Goal: Task Accomplishment & Management: Use online tool/utility

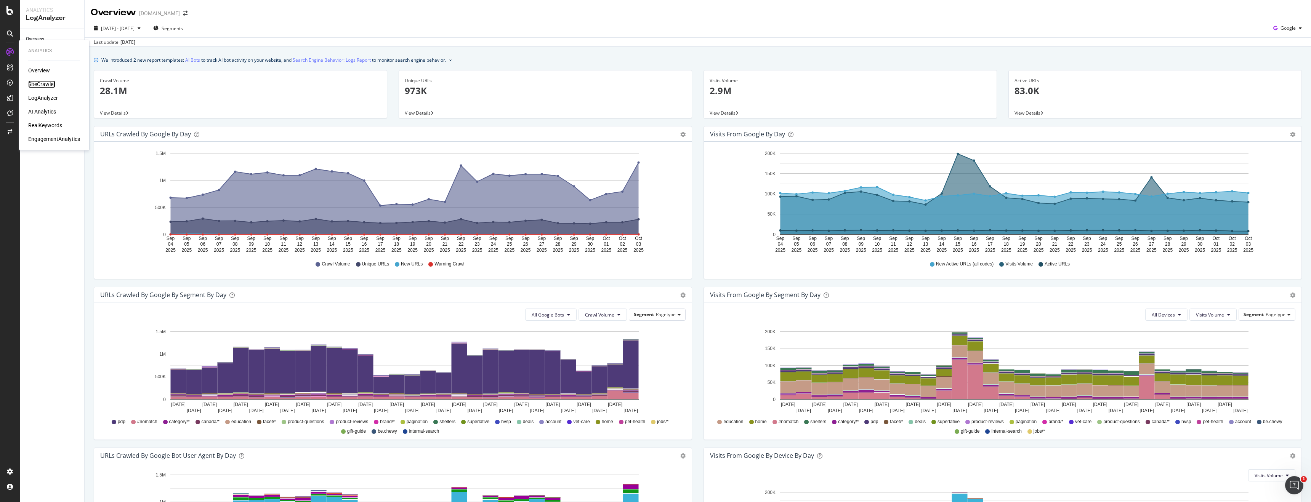
click at [42, 86] on div "SiteCrawler" at bounding box center [41, 84] width 27 height 8
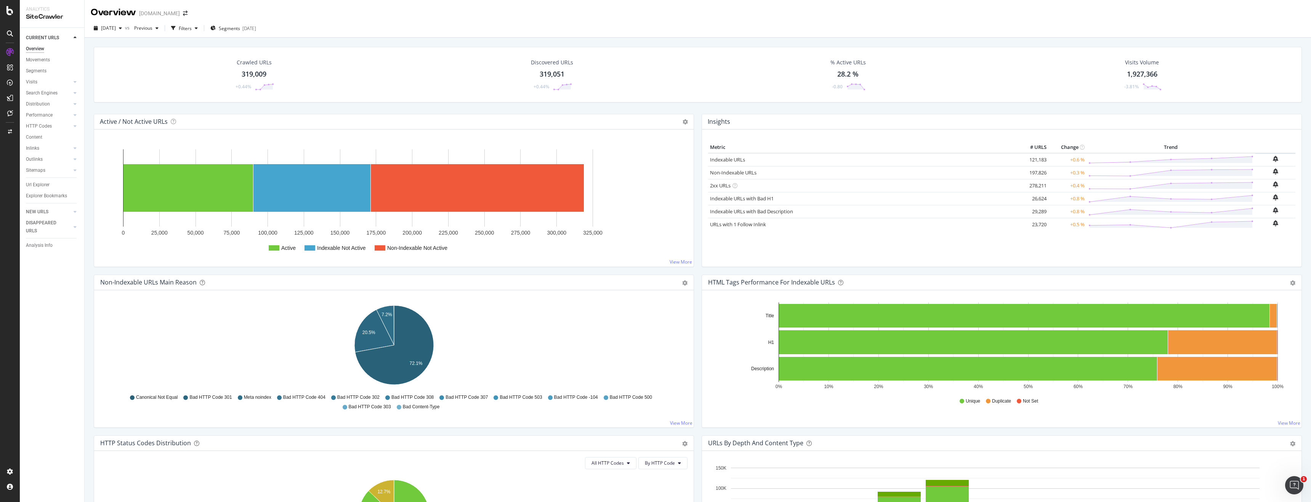
click at [250, 77] on div "319,009" at bounding box center [254, 74] width 25 height 10
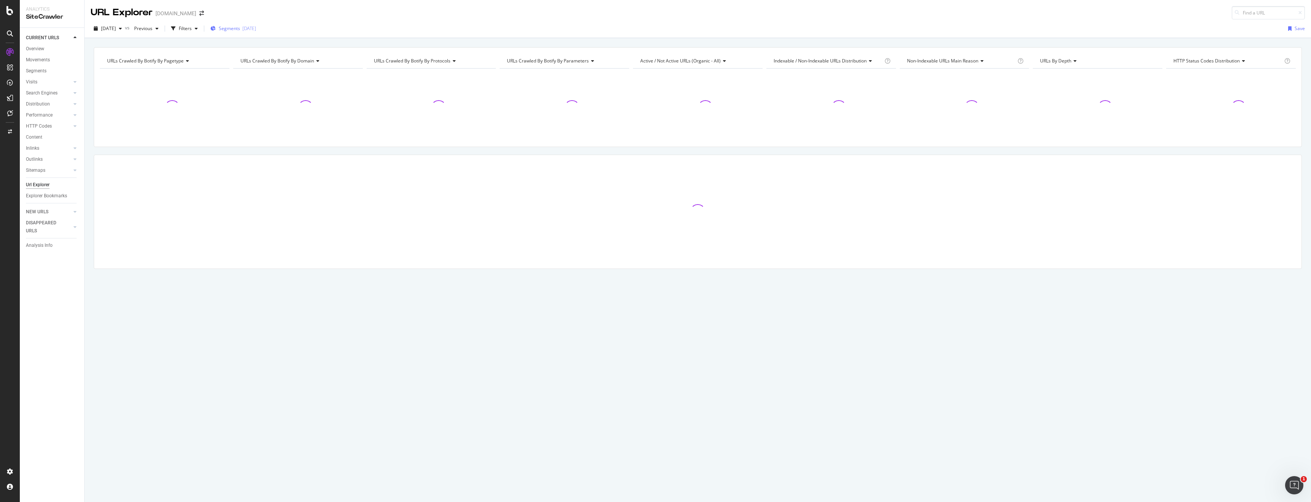
click at [256, 26] on div "[DATE]" at bounding box center [249, 28] width 14 height 6
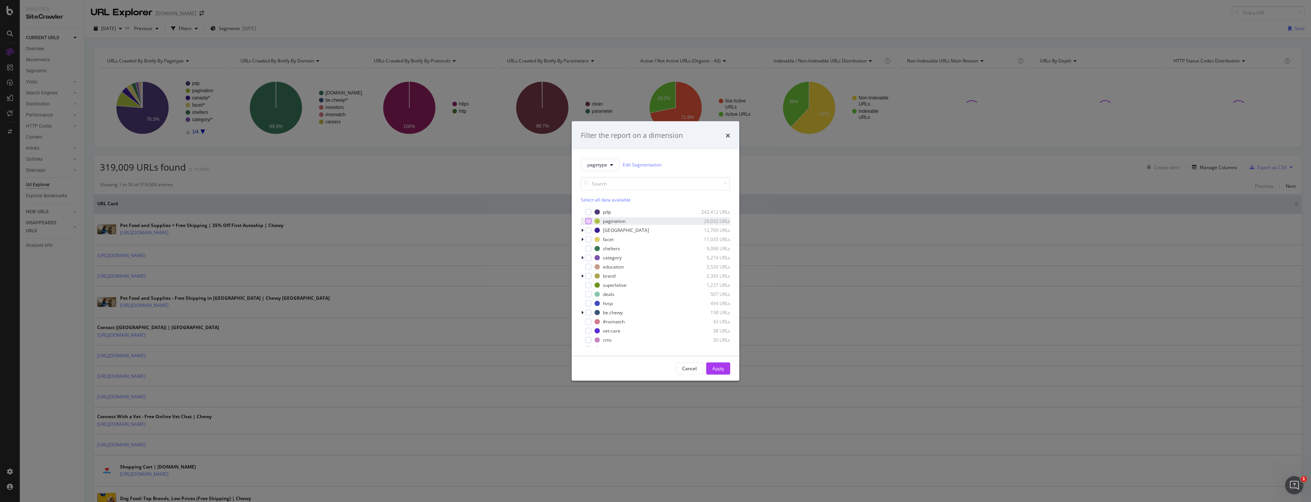
click at [590, 223] on div "modal" at bounding box center [588, 221] width 6 height 6
click at [714, 365] on div "Apply" at bounding box center [718, 368] width 12 height 6
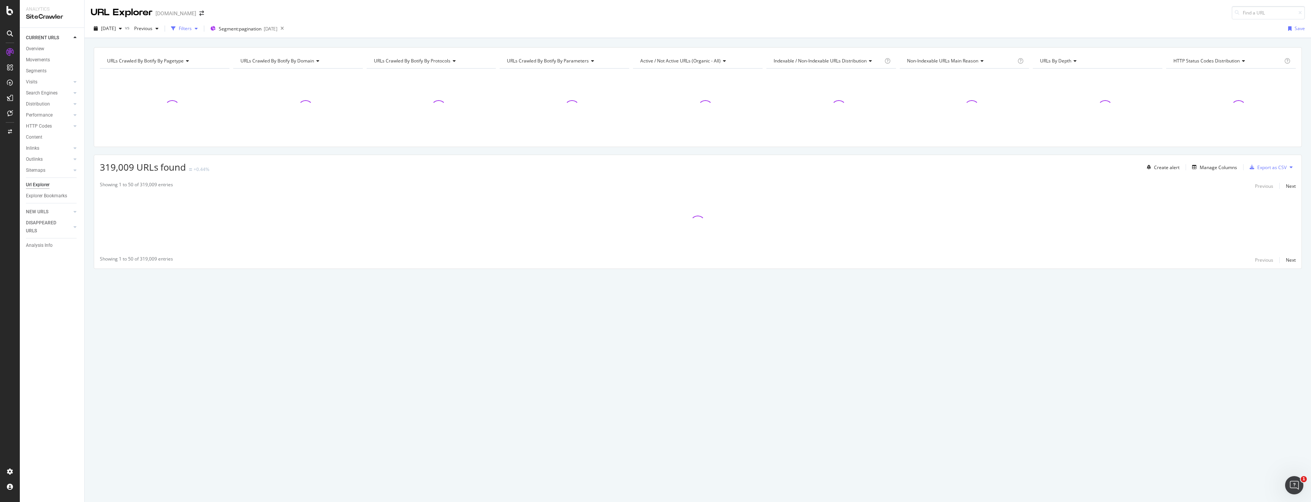
click at [179, 29] on div "button" at bounding box center [173, 28] width 11 height 11
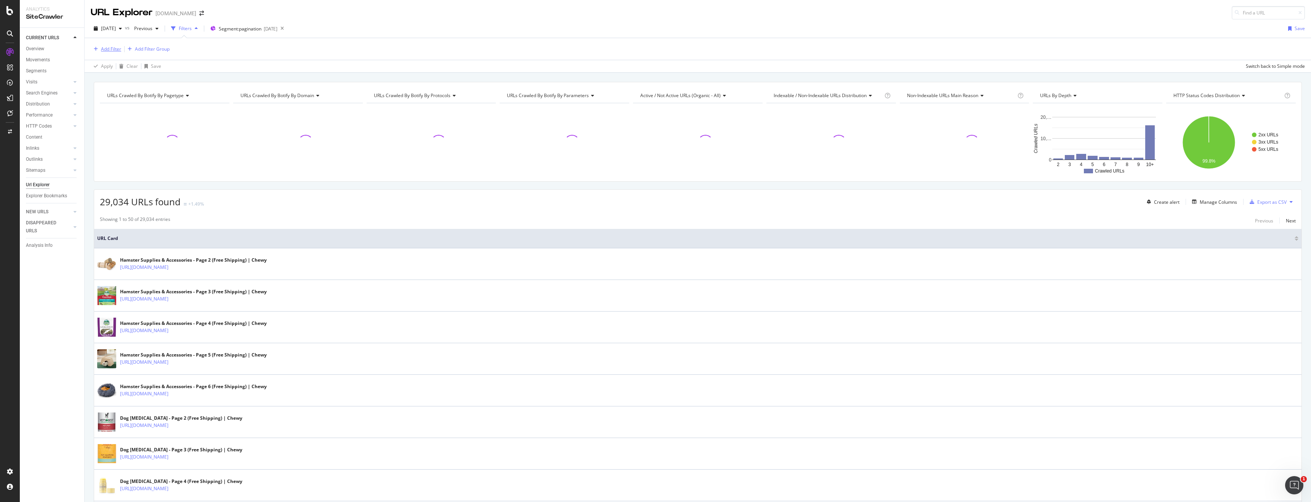
click at [106, 48] on div "Add Filter" at bounding box center [111, 49] width 20 height 6
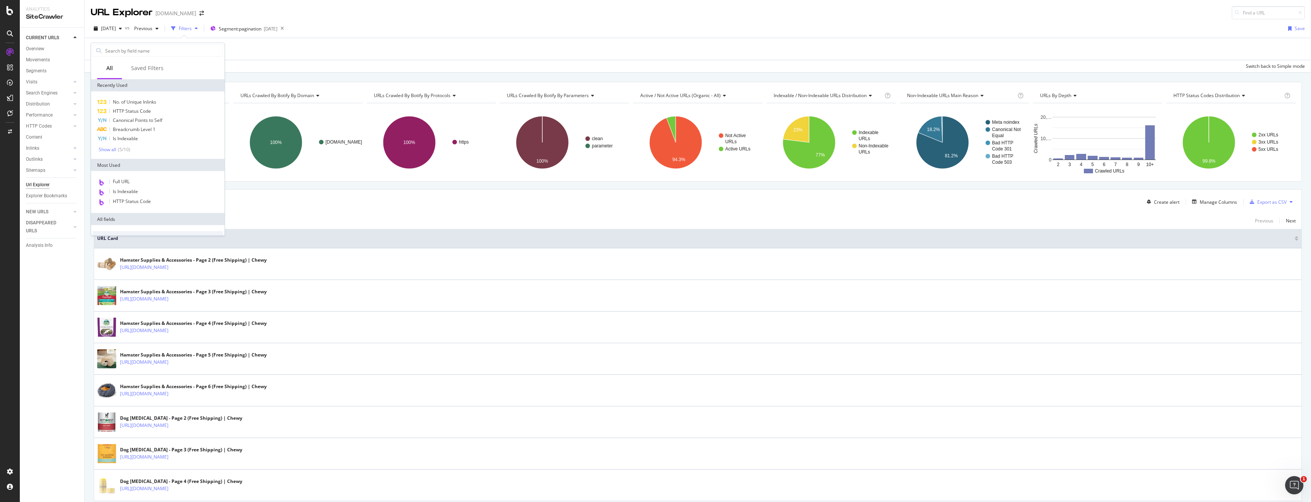
click at [315, 60] on div "Apply Clear Save Switch back to Simple mode" at bounding box center [698, 66] width 1226 height 13
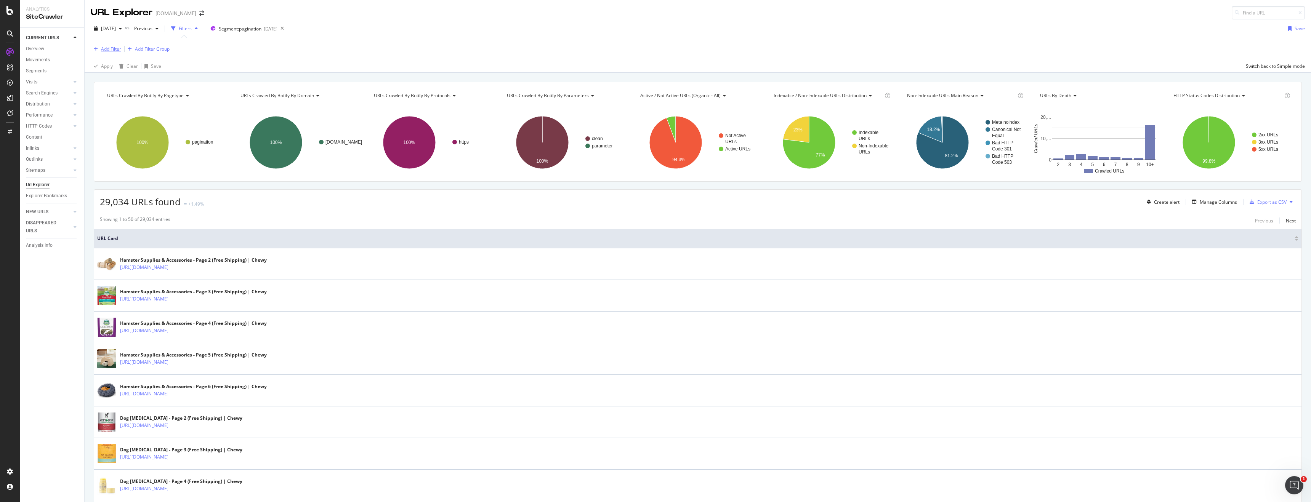
click at [109, 49] on div "Add Filter" at bounding box center [111, 49] width 20 height 6
type input "crawl depth"
click at [149, 102] on div "Depth" at bounding box center [162, 102] width 121 height 9
click at [119, 81] on icon at bounding box center [117, 80] width 5 height 5
click at [122, 136] on span "Greater than" at bounding box center [114, 136] width 27 height 6
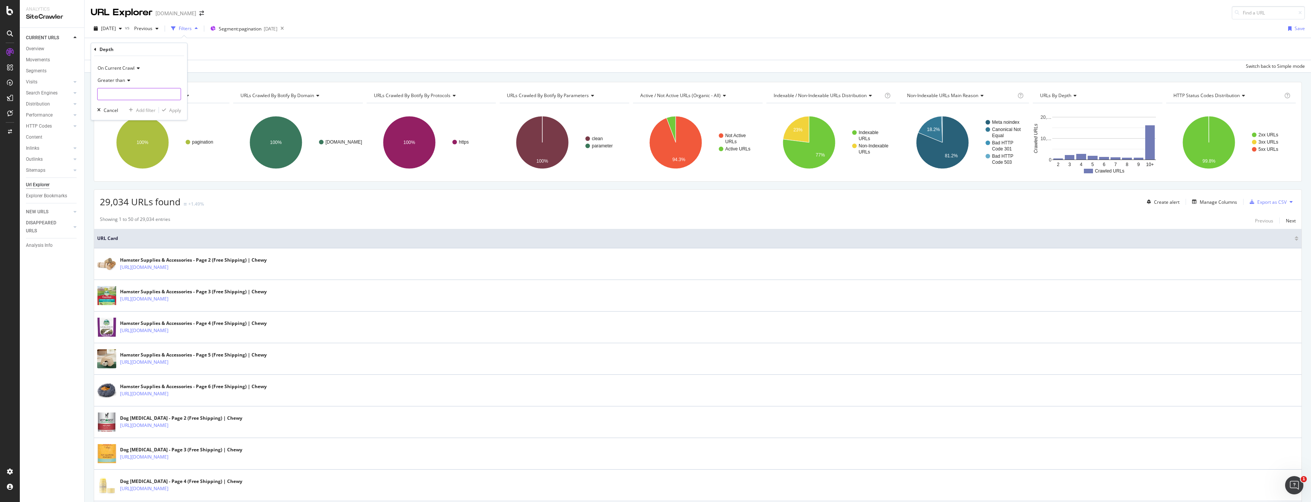
click at [137, 96] on input "number" at bounding box center [139, 94] width 84 height 12
type input "4"
click at [166, 111] on div "button" at bounding box center [164, 110] width 10 height 5
click at [261, 28] on span "Segment: pagination" at bounding box center [240, 29] width 43 height 6
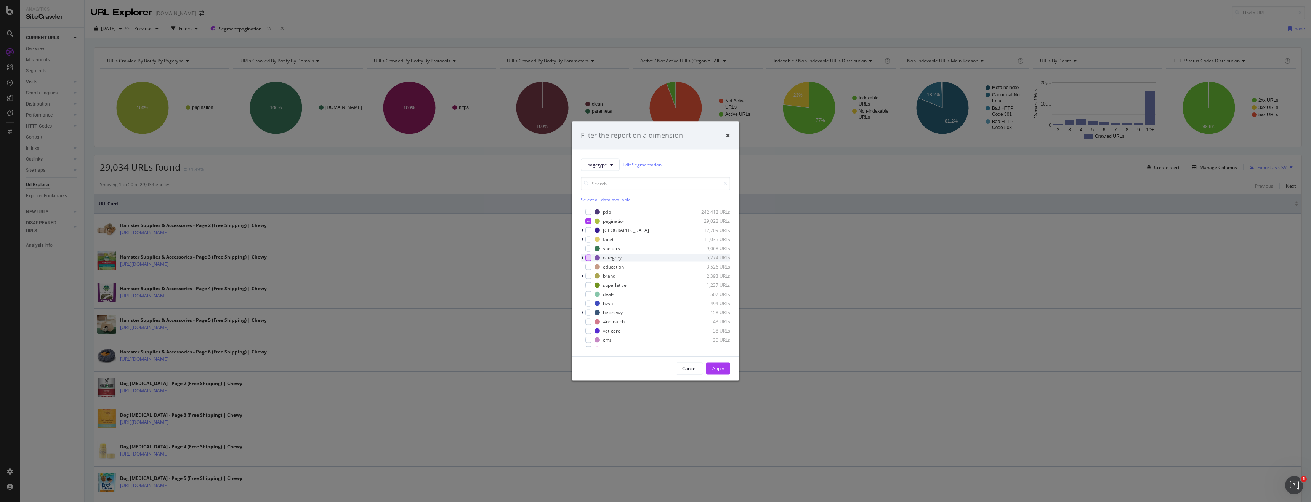
click at [588, 257] on div "modal" at bounding box center [588, 258] width 6 height 6
click at [586, 218] on div "modal" at bounding box center [588, 221] width 6 height 6
click at [713, 368] on div "Apply" at bounding box center [718, 368] width 12 height 6
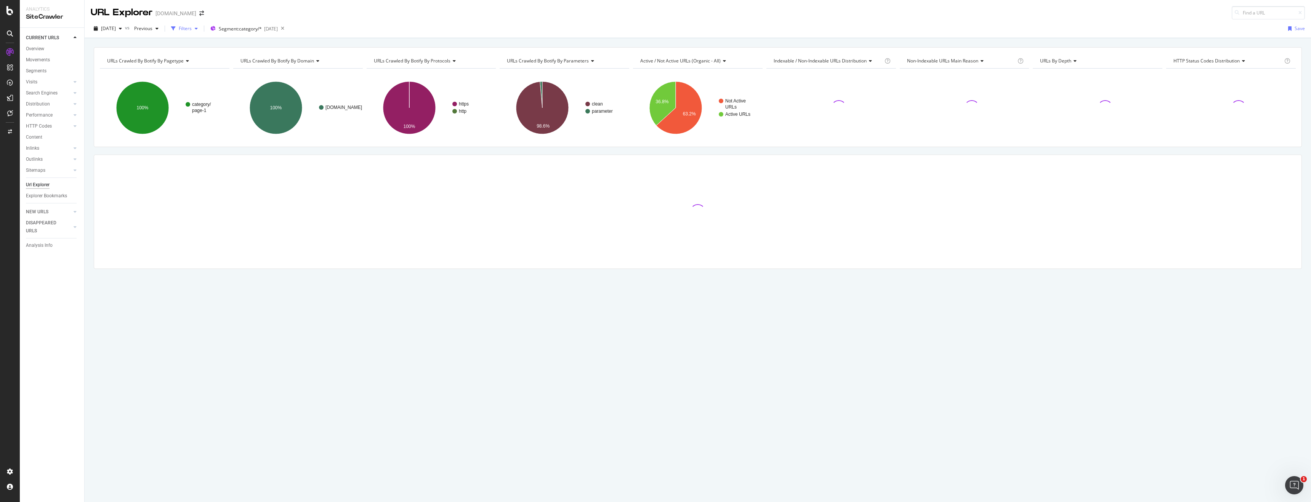
click at [192, 28] on div "Filters" at bounding box center [185, 28] width 13 height 6
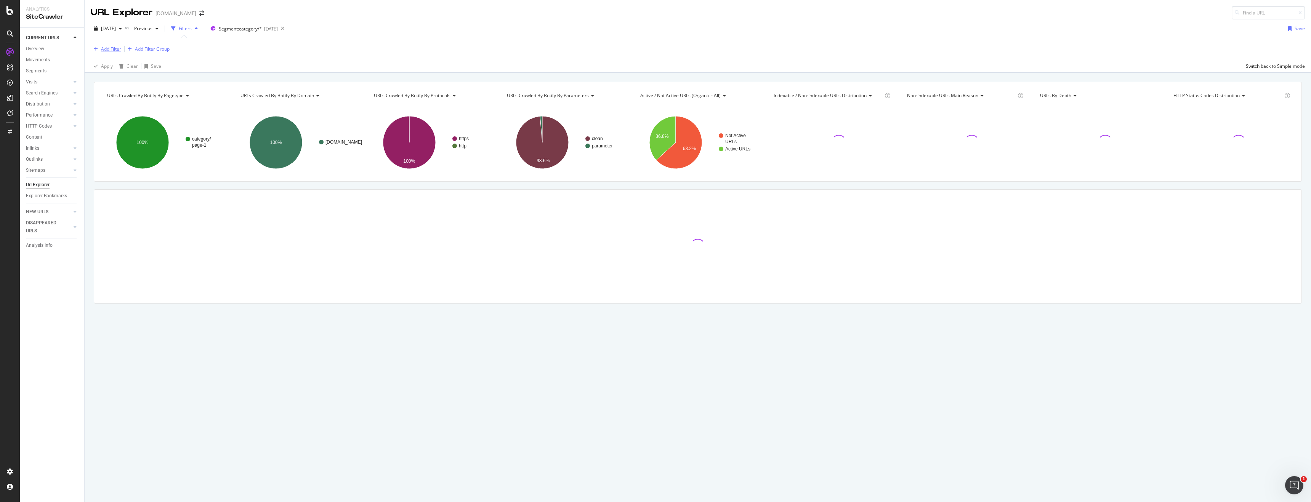
click at [100, 46] on div "Add Filter" at bounding box center [106, 49] width 30 height 8
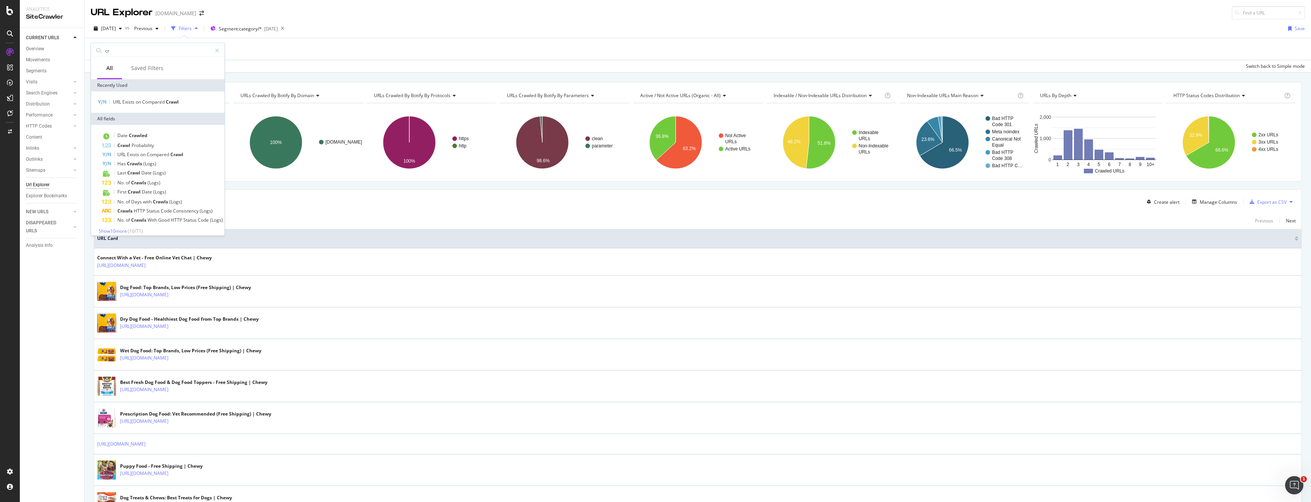
type input "c"
type input "depth"
click at [160, 99] on div "Depth" at bounding box center [158, 102] width 130 height 9
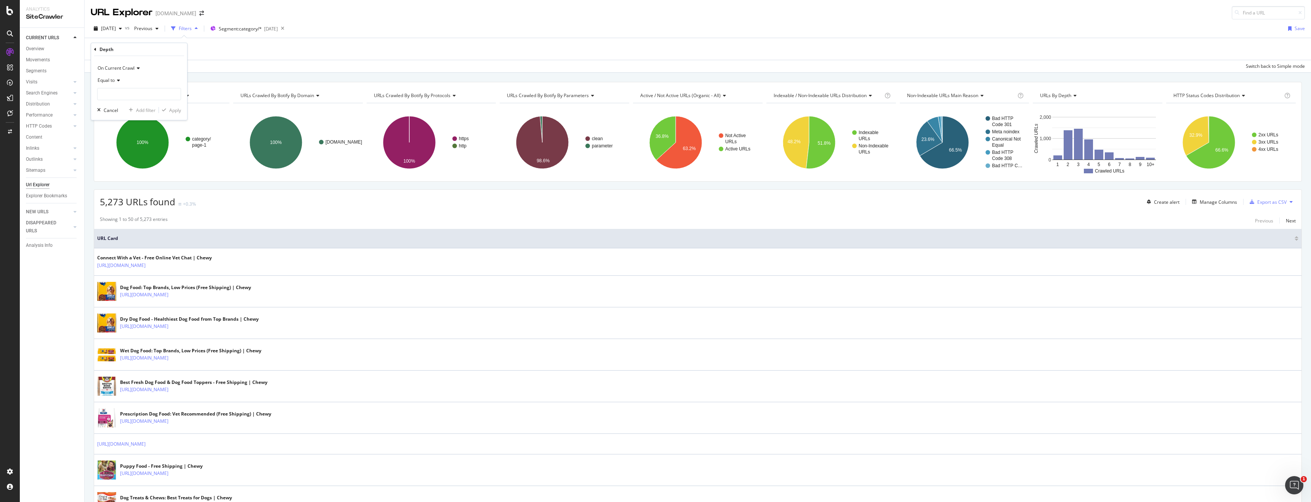
click at [115, 80] on div "Equal to" at bounding box center [139, 80] width 84 height 12
click at [127, 136] on span "Greater than" at bounding box center [114, 136] width 27 height 6
click at [135, 98] on input "number" at bounding box center [139, 94] width 84 height 12
type input "4"
click at [181, 112] on div "Apply" at bounding box center [175, 110] width 12 height 6
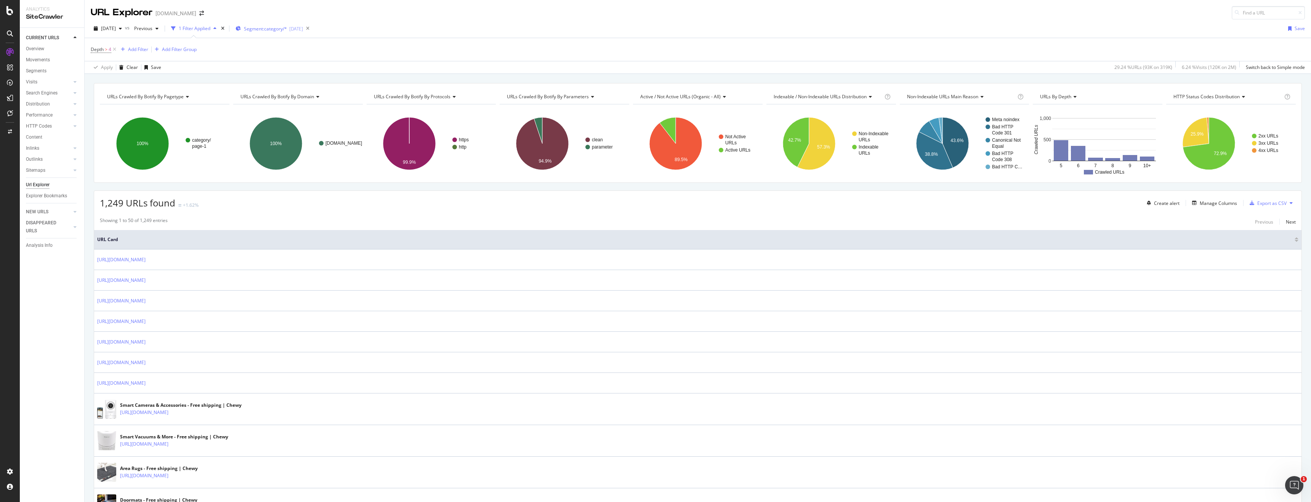
click at [293, 23] on div "Segment: category/* [DATE]" at bounding box center [268, 28] width 67 height 11
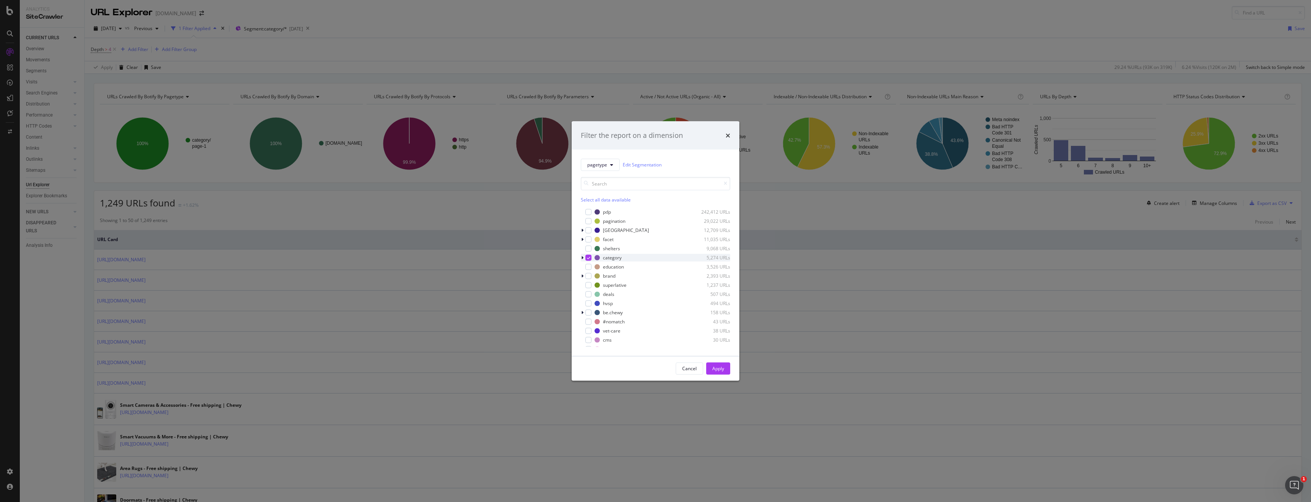
click at [589, 260] on div "modal" at bounding box center [588, 258] width 6 height 6
click at [588, 241] on div "modal" at bounding box center [588, 239] width 6 height 6
click at [588, 275] on div "modal" at bounding box center [588, 276] width 6 height 6
click at [722, 370] on div "Apply" at bounding box center [718, 368] width 12 height 6
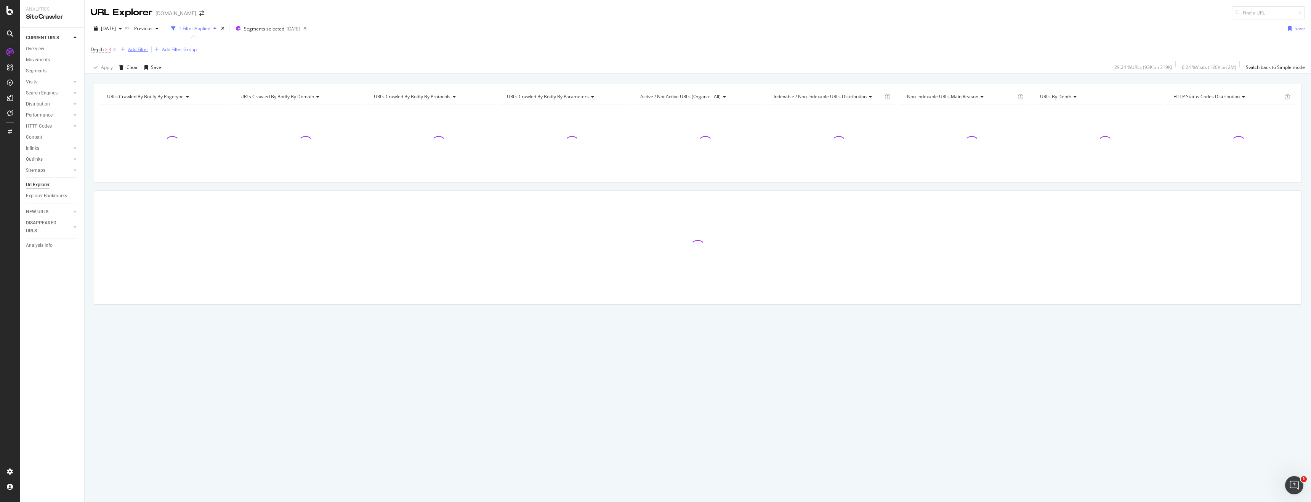
click at [138, 49] on div "Add Filter" at bounding box center [138, 49] width 20 height 6
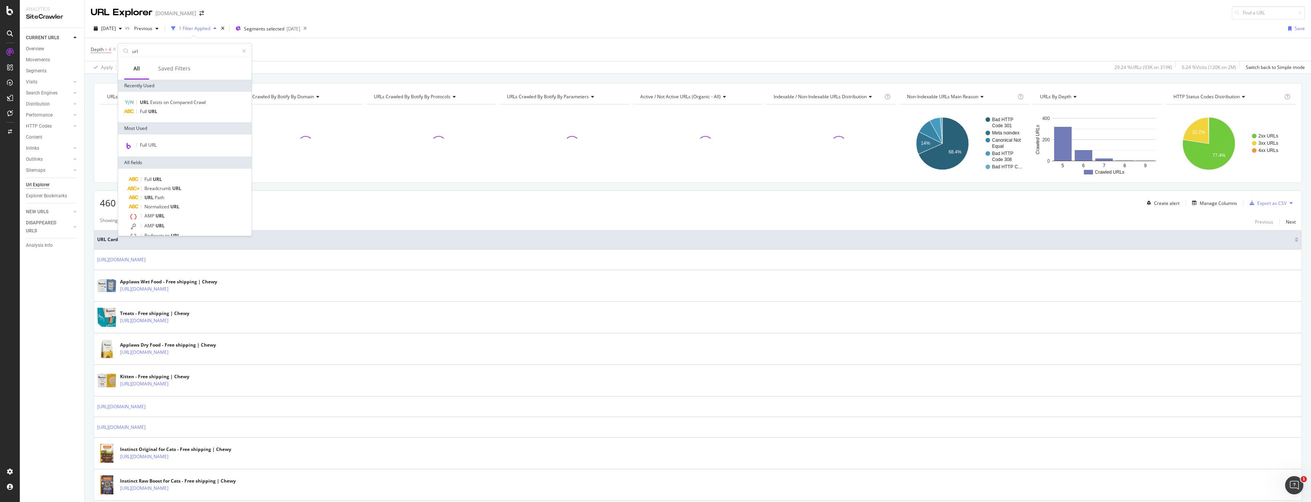
type input "url"
click at [150, 116] on div "URL Exists on Compared Crawl Full URL" at bounding box center [184, 107] width 133 height 30
click at [151, 112] on span "URL" at bounding box center [152, 111] width 9 height 6
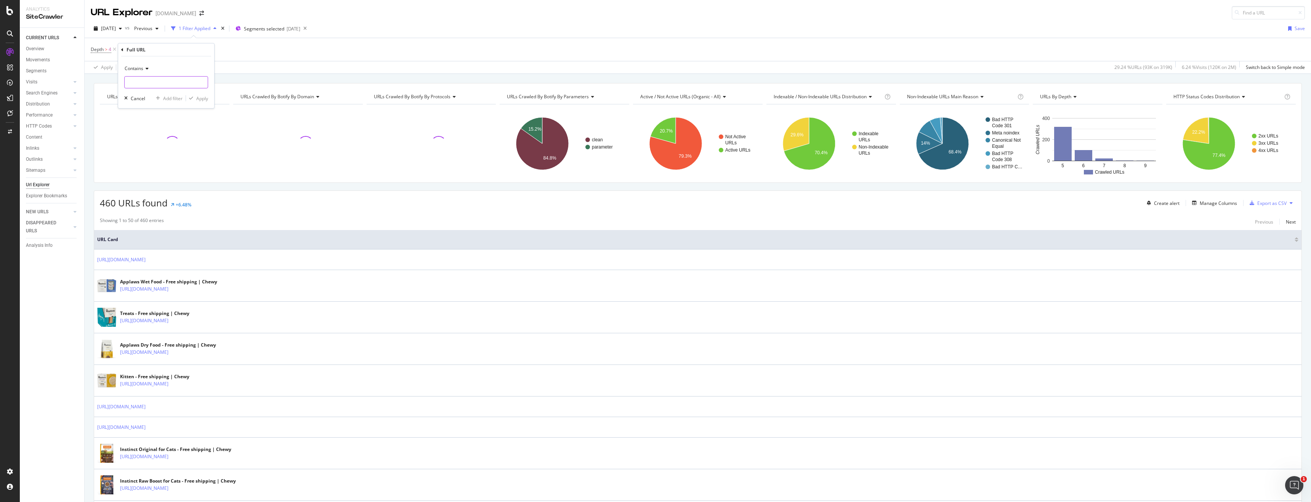
click at [152, 80] on input "text" at bounding box center [166, 82] width 83 height 12
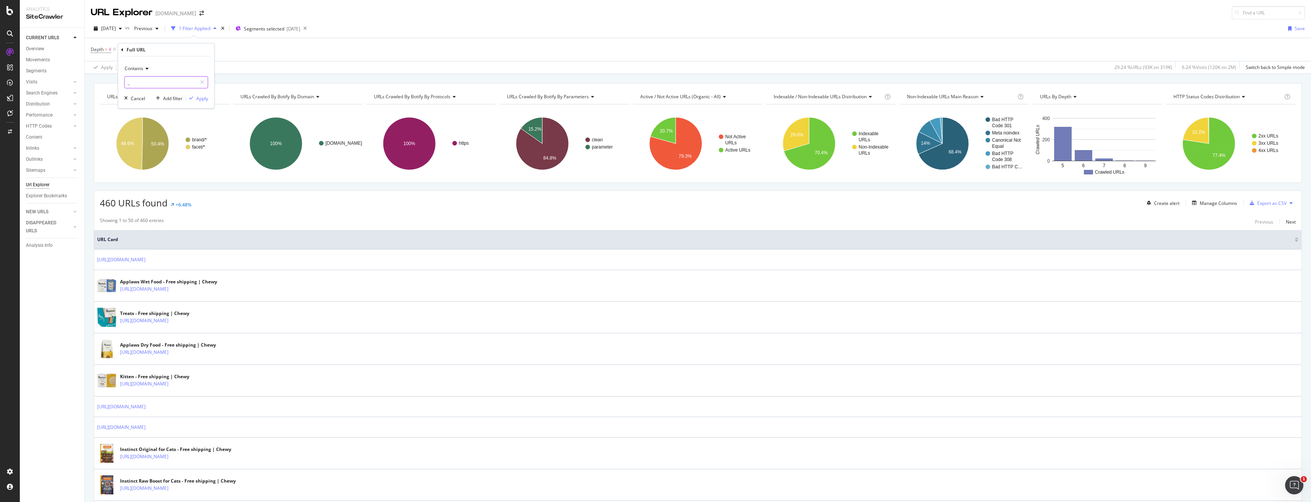
type input "_"
click at [143, 66] on icon at bounding box center [145, 68] width 5 height 5
click at [154, 149] on div "Doesn't contain" at bounding box center [167, 154] width 82 height 10
click at [204, 98] on div "Apply" at bounding box center [202, 98] width 12 height 6
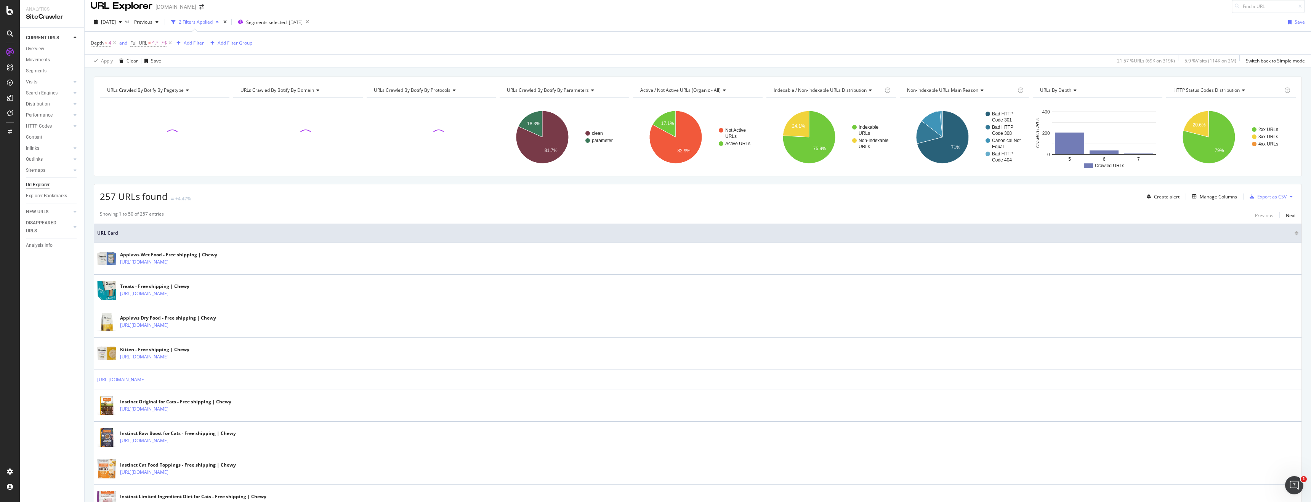
scroll to position [7, 0]
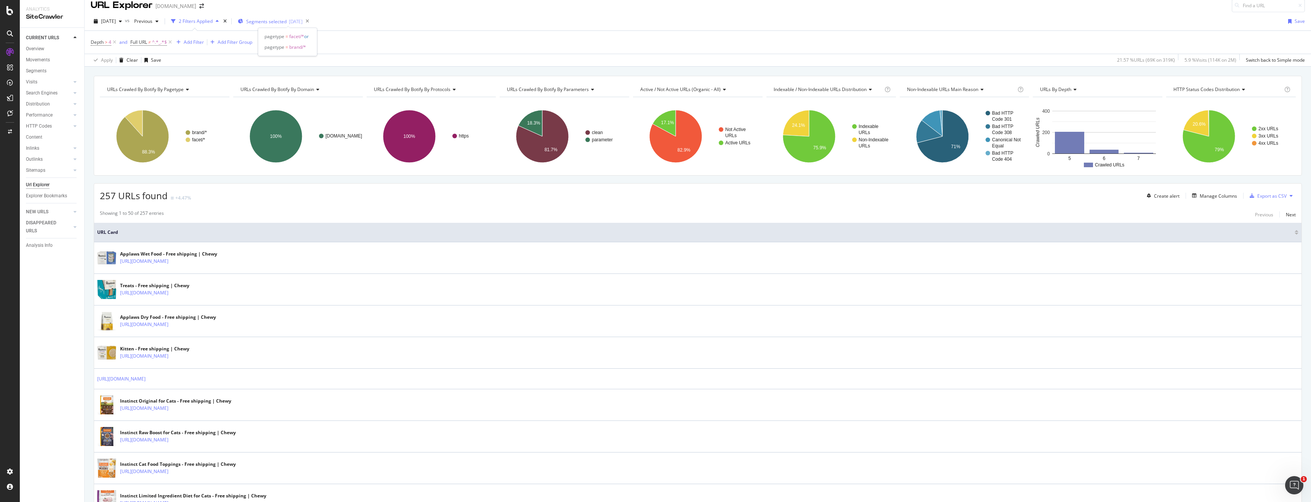
click at [287, 23] on span "Segments selected" at bounding box center [266, 21] width 40 height 6
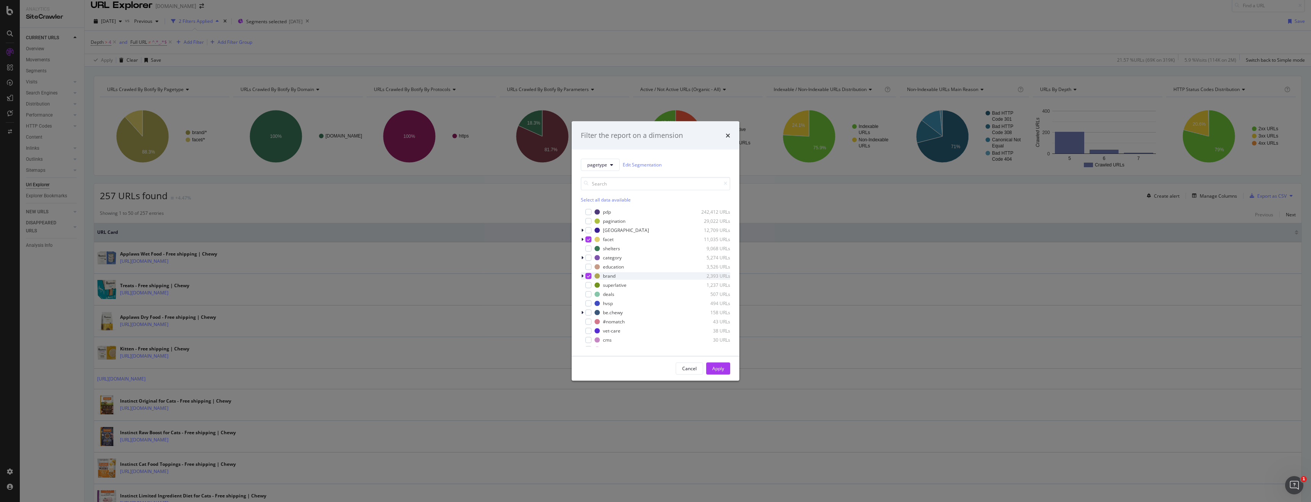
click at [588, 276] on icon "modal" at bounding box center [588, 276] width 3 height 4
click at [718, 367] on div "Apply" at bounding box center [718, 368] width 12 height 6
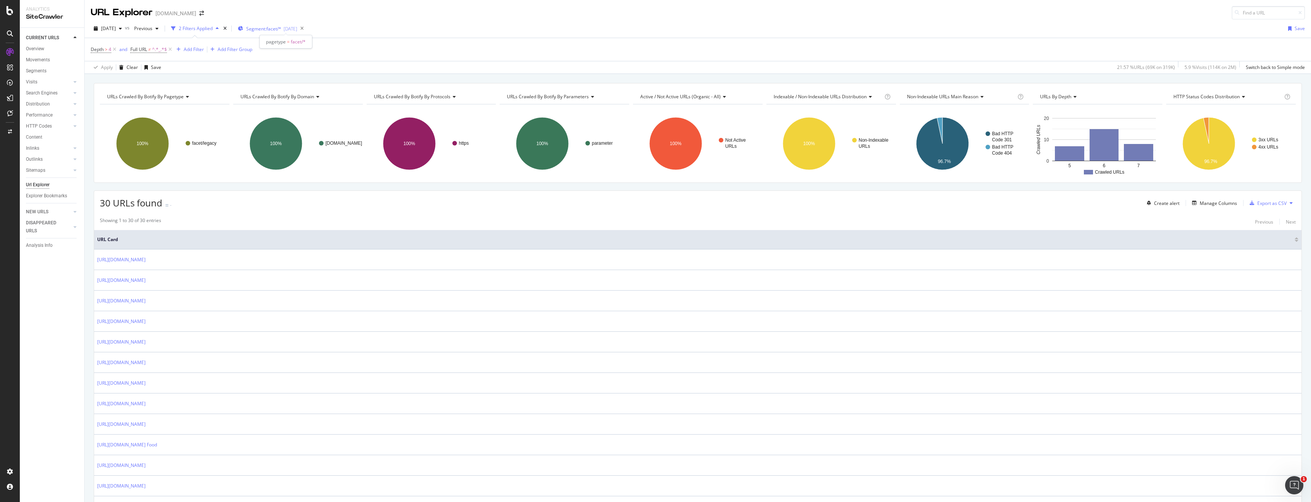
click at [267, 29] on span "Segment: facet/*" at bounding box center [263, 29] width 35 height 6
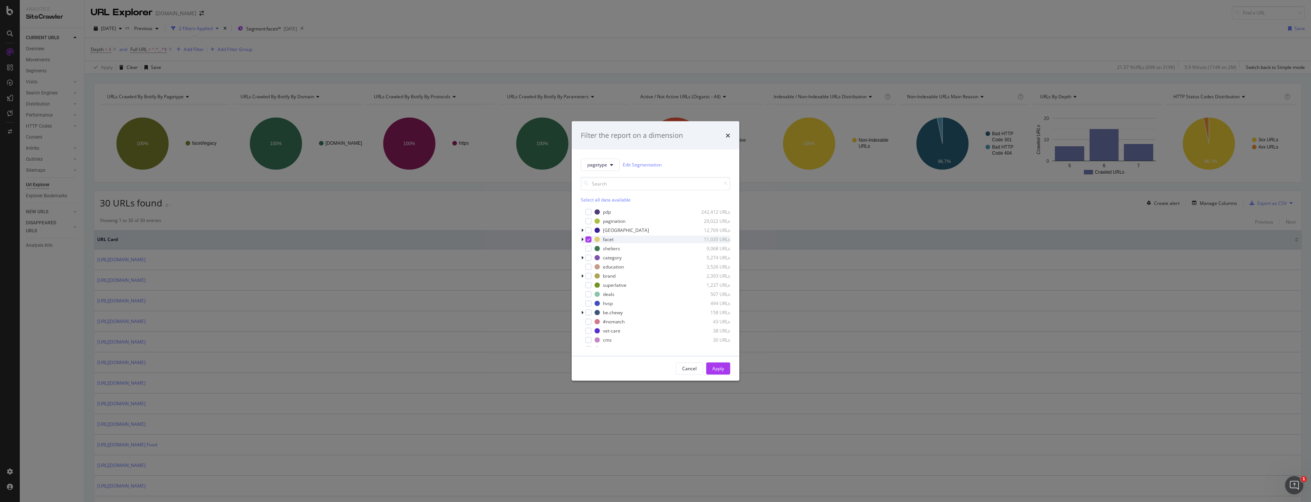
click at [590, 241] on div "modal" at bounding box center [588, 239] width 6 height 6
click at [588, 274] on div "modal" at bounding box center [588, 276] width 6 height 6
click at [718, 369] on div "Apply" at bounding box center [718, 368] width 12 height 6
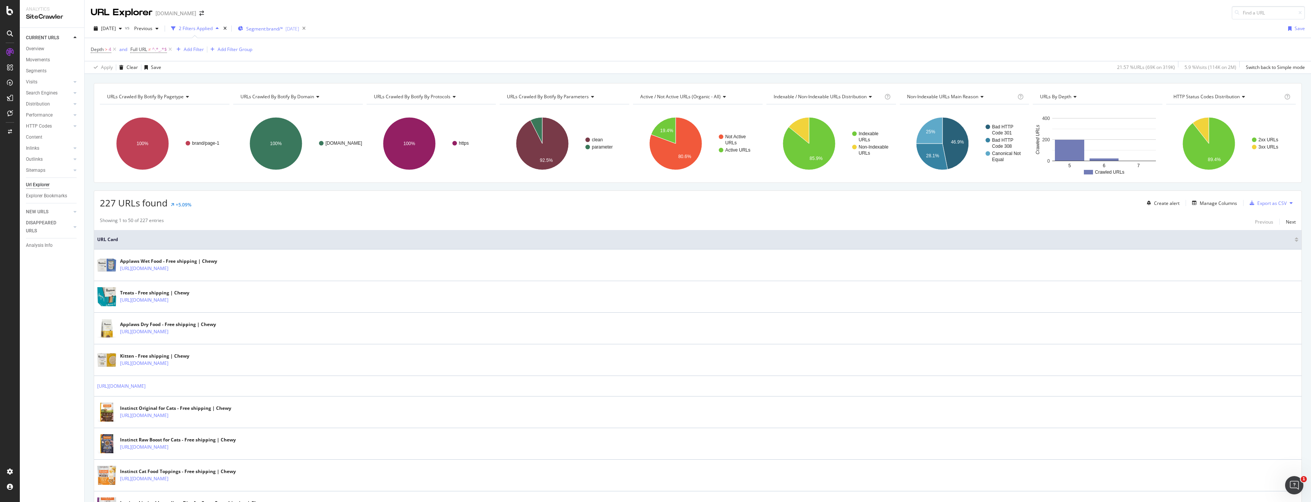
click at [261, 30] on span "Segment: brand/*" at bounding box center [264, 29] width 37 height 6
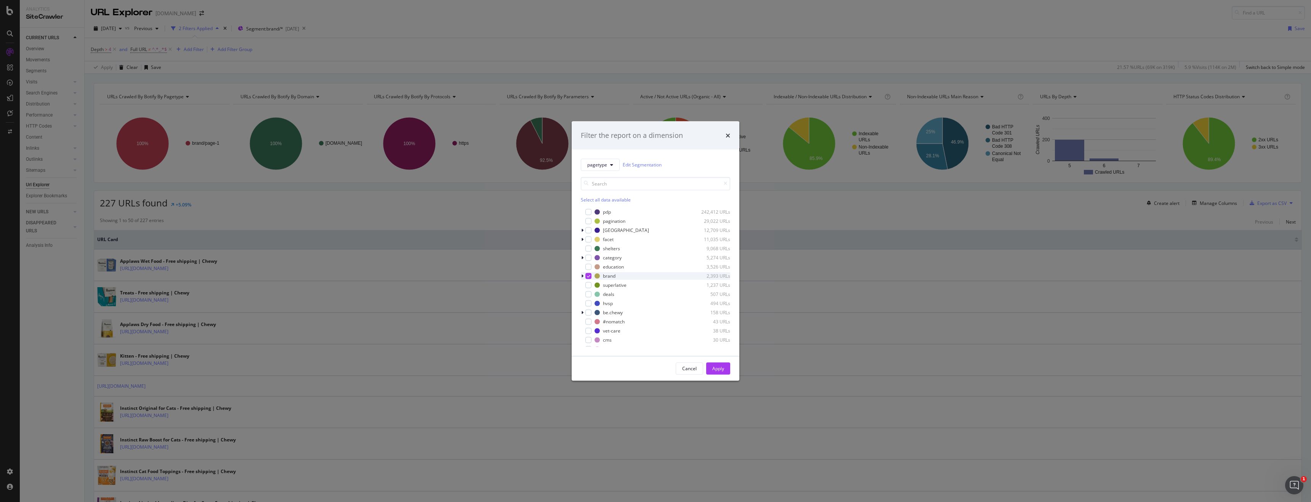
click at [588, 277] on icon "modal" at bounding box center [588, 276] width 3 height 4
click at [589, 247] on div "modal" at bounding box center [588, 248] width 6 height 6
click at [718, 368] on div "Apply" at bounding box center [718, 368] width 12 height 6
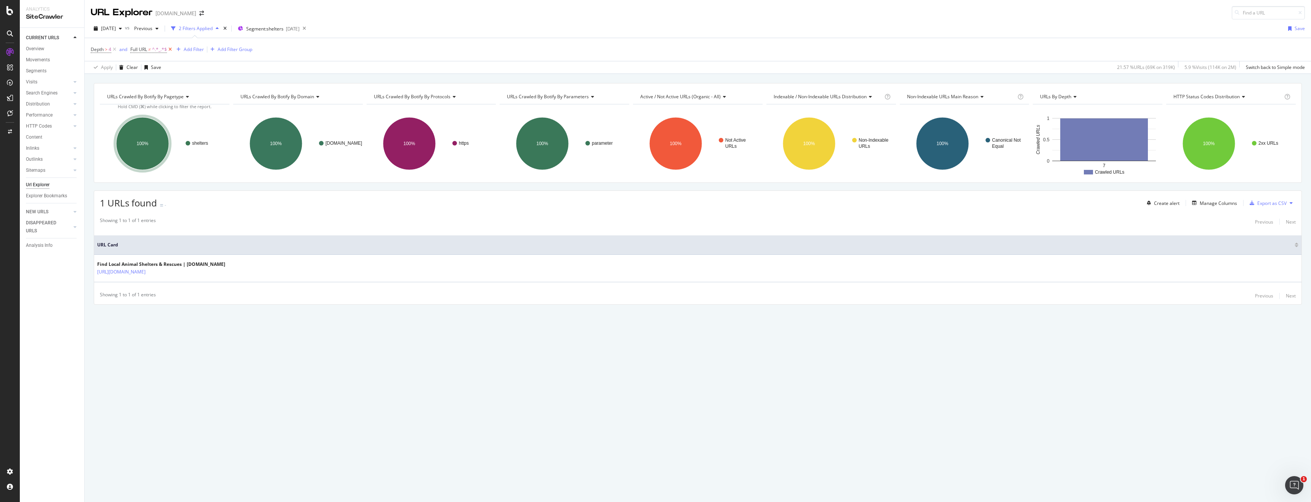
click at [170, 50] on icon at bounding box center [170, 50] width 6 height 8
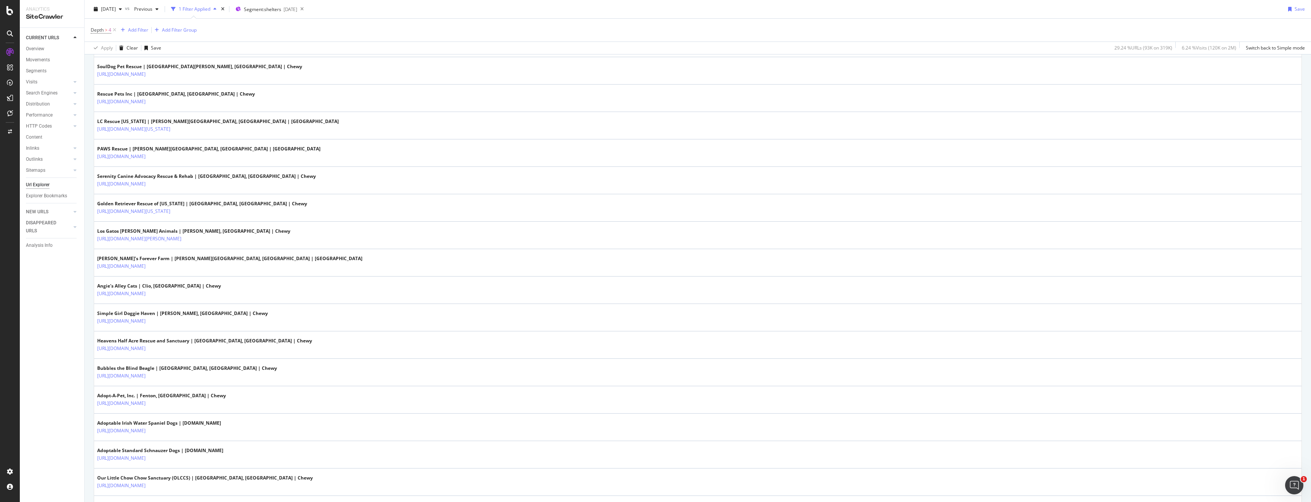
scroll to position [1163, 0]
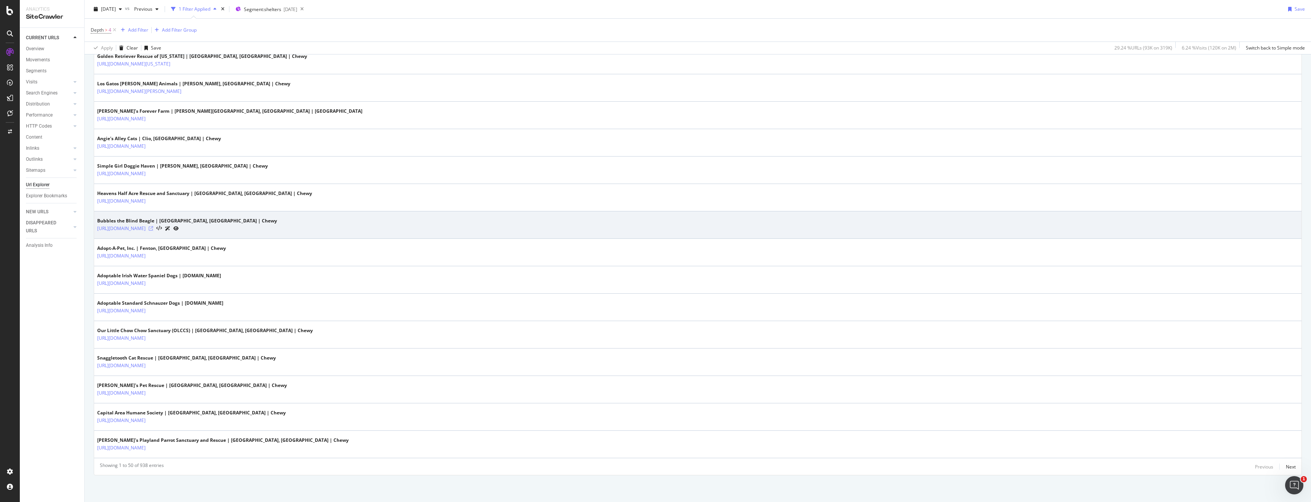
click at [153, 229] on icon at bounding box center [151, 228] width 5 height 5
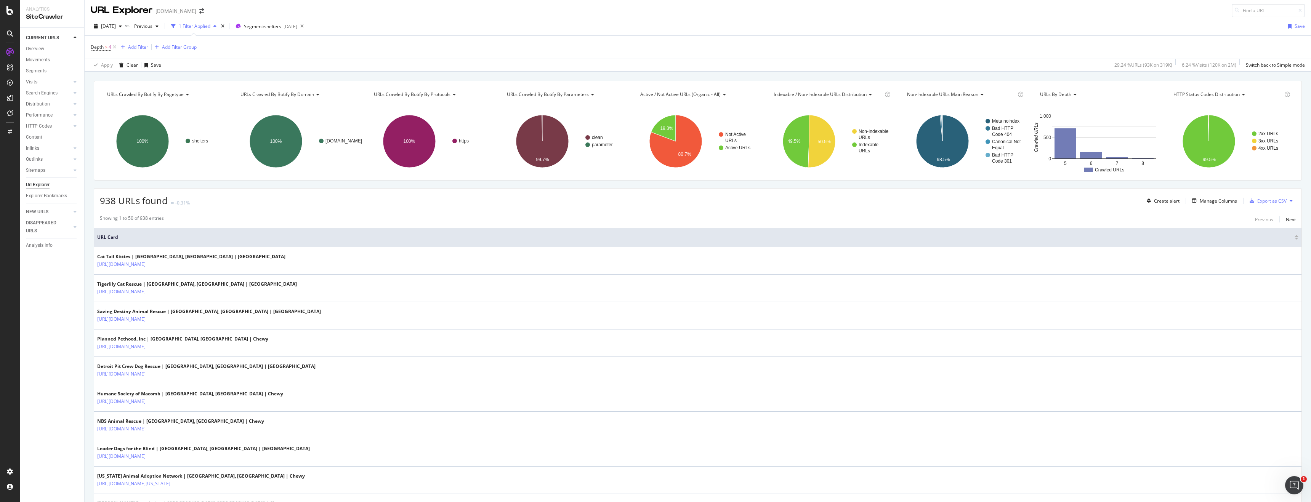
scroll to position [0, 0]
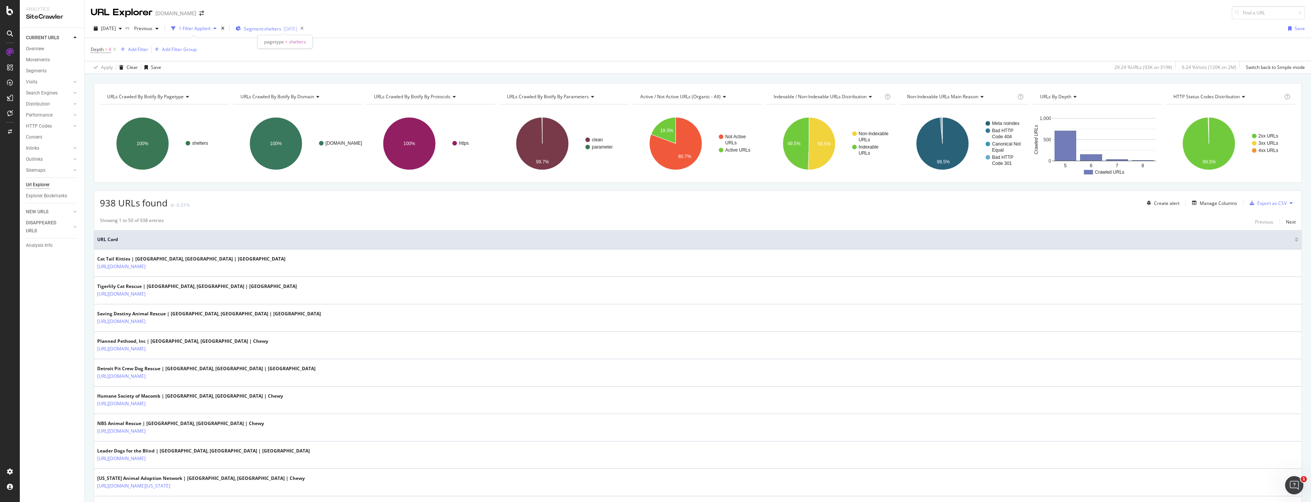
click at [281, 30] on span "Segment: shelters" at bounding box center [262, 29] width 37 height 6
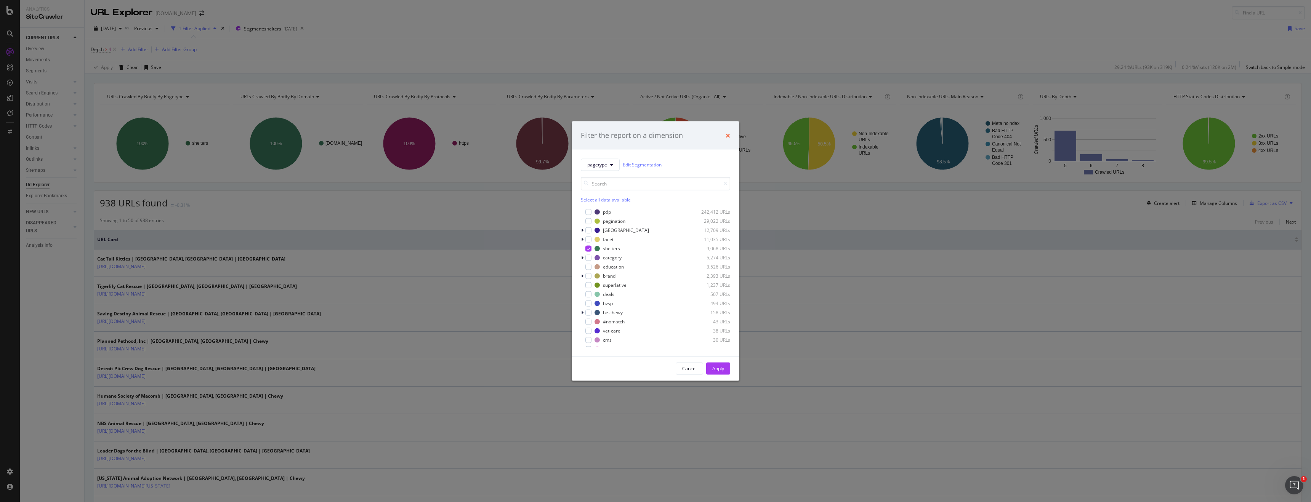
click at [728, 138] on icon "times" at bounding box center [728, 135] width 5 height 6
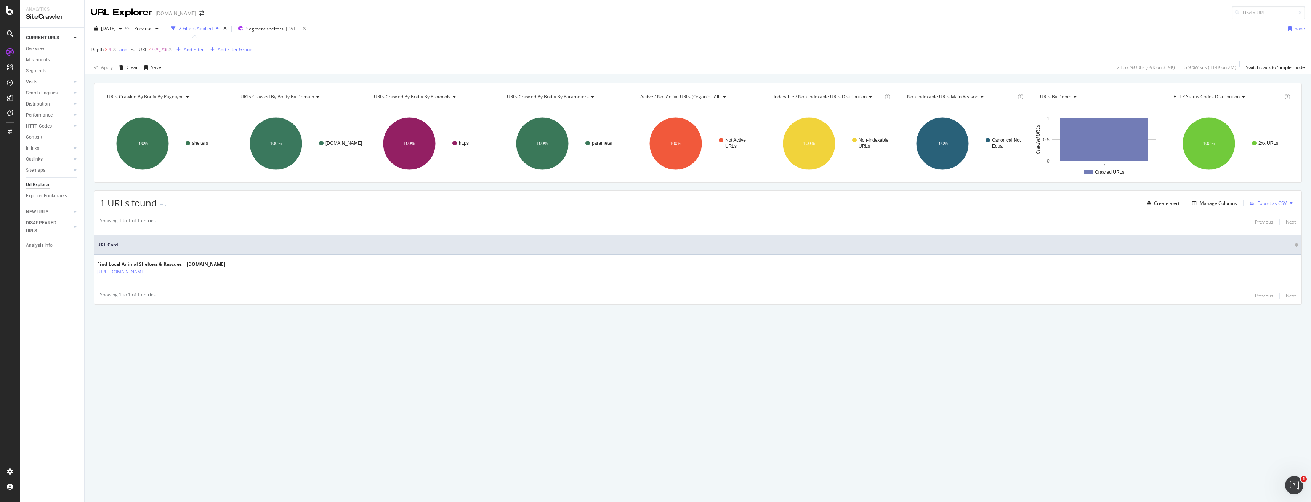
click at [148, 47] on span "Full URL ≠ ^.*_.*$" at bounding box center [148, 49] width 37 height 7
click at [159, 86] on input "_" at bounding box center [174, 81] width 72 height 12
type input "_p"
click at [210, 98] on div "Apply" at bounding box center [215, 97] width 12 height 6
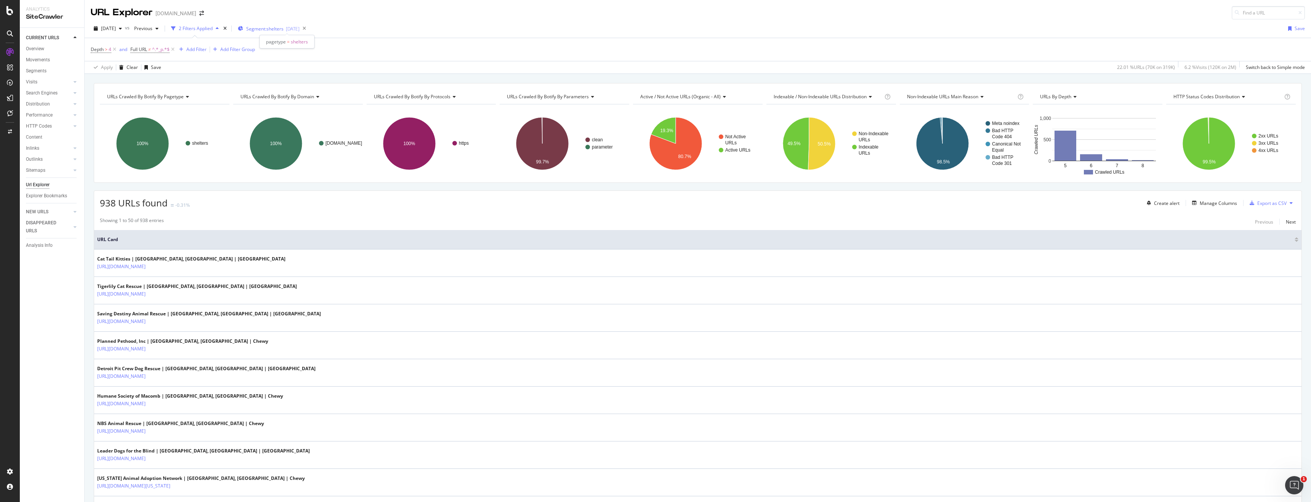
click at [276, 28] on span "Segment: shelters" at bounding box center [264, 29] width 37 height 6
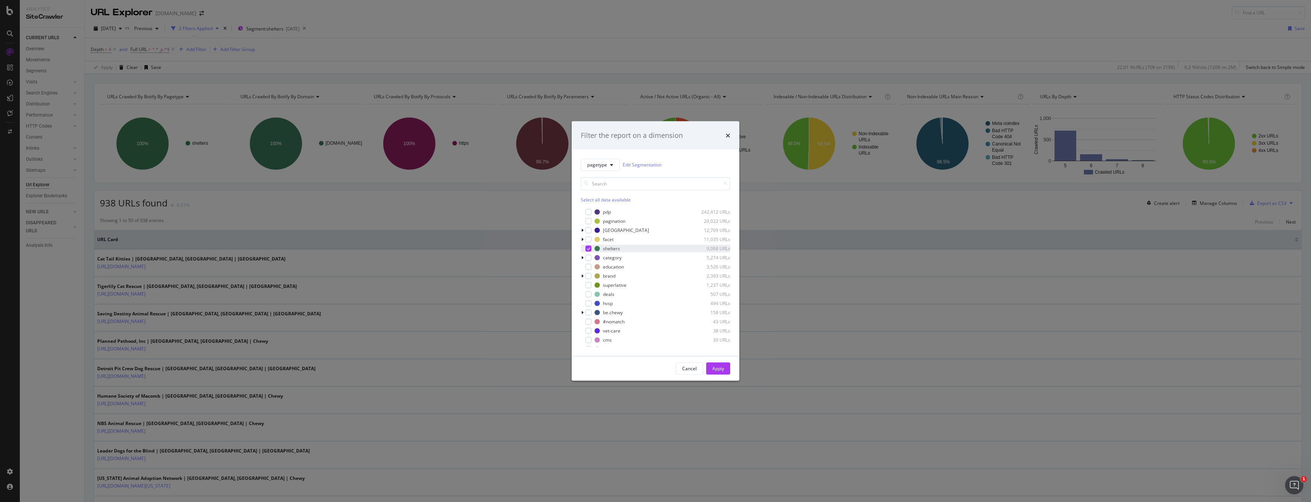
click at [589, 248] on icon "modal" at bounding box center [588, 249] width 3 height 4
click at [592, 297] on div "deals 507 URLs" at bounding box center [655, 294] width 149 height 8
click at [718, 365] on div "Apply" at bounding box center [718, 368] width 12 height 11
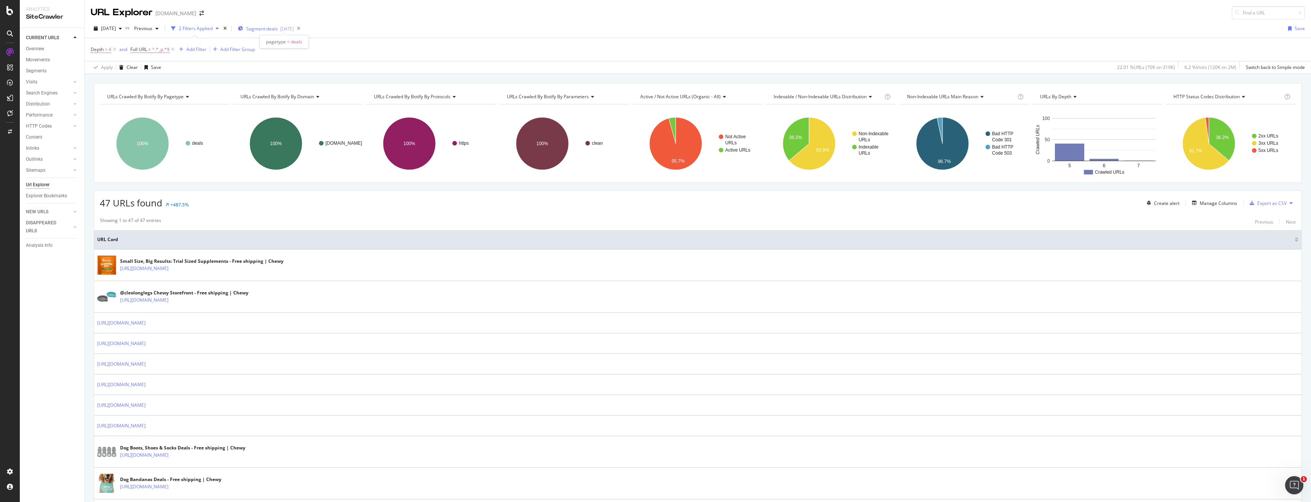
click at [278, 28] on span "Segment: deals" at bounding box center [262, 29] width 32 height 6
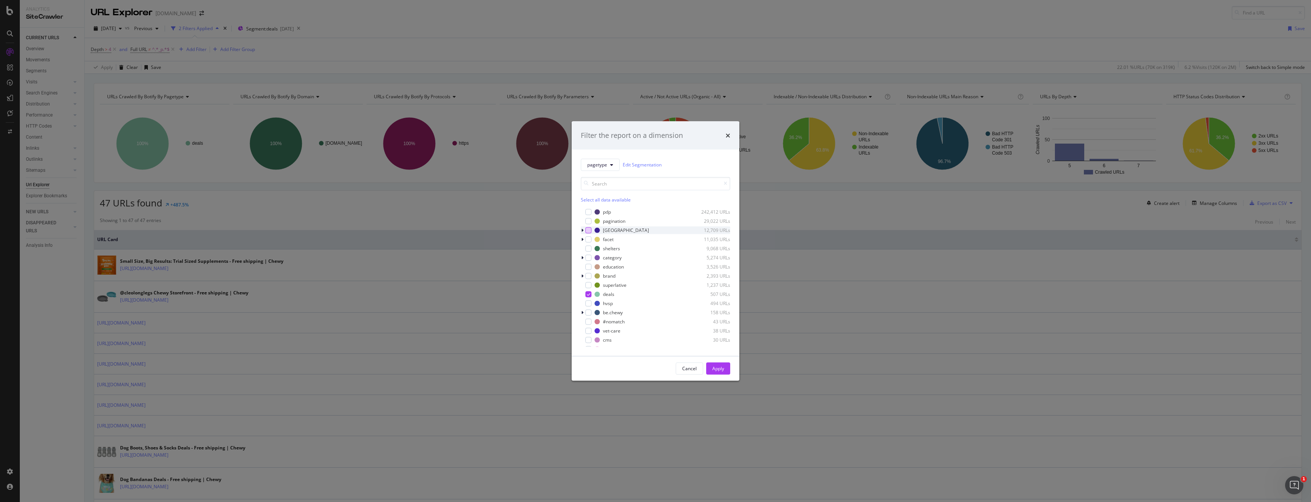
click at [589, 231] on div "modal" at bounding box center [588, 230] width 6 height 6
click at [588, 297] on div "modal" at bounding box center [588, 294] width 6 height 6
click at [721, 363] on div "Apply" at bounding box center [718, 368] width 12 height 11
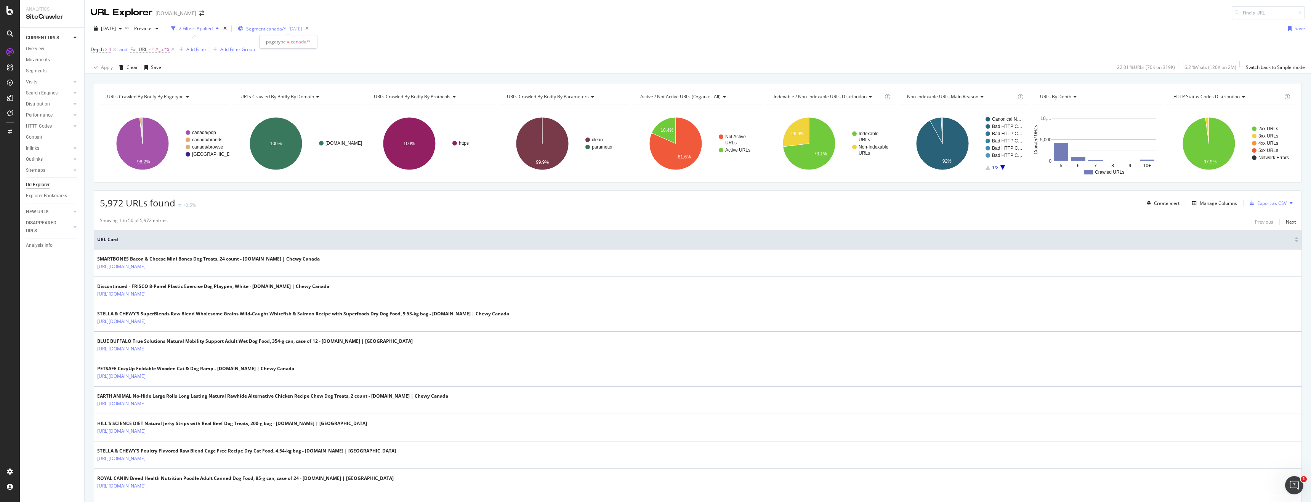
click at [277, 27] on span "Segment: [GEOGRAPHIC_DATA]/*" at bounding box center [266, 29] width 40 height 6
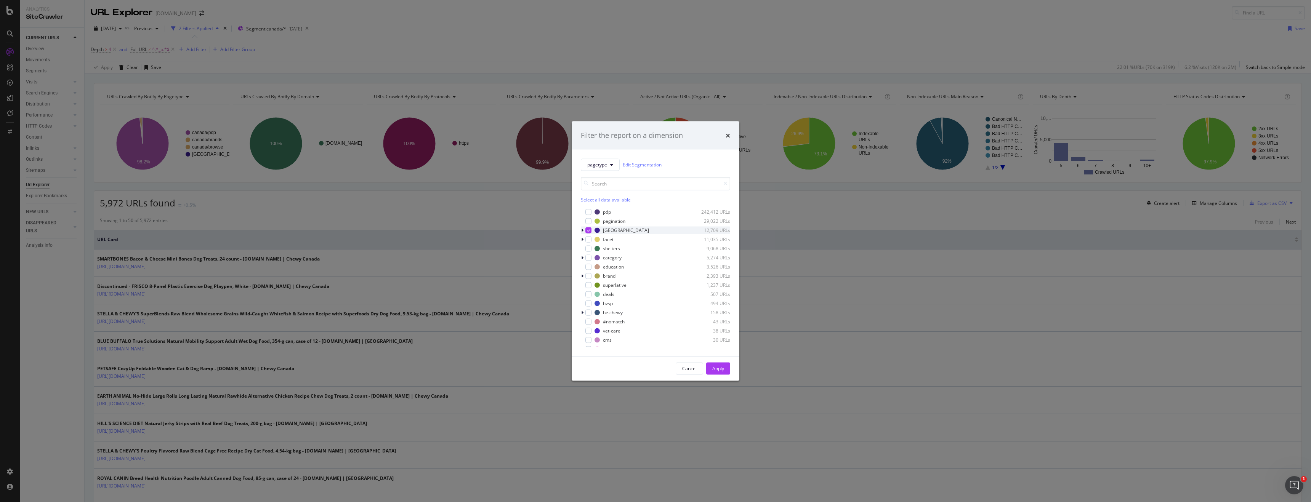
click at [590, 231] on div "modal" at bounding box center [588, 230] width 6 height 6
click at [589, 266] on div "modal" at bounding box center [588, 267] width 6 height 6
click at [726, 371] on button "Apply" at bounding box center [718, 368] width 24 height 12
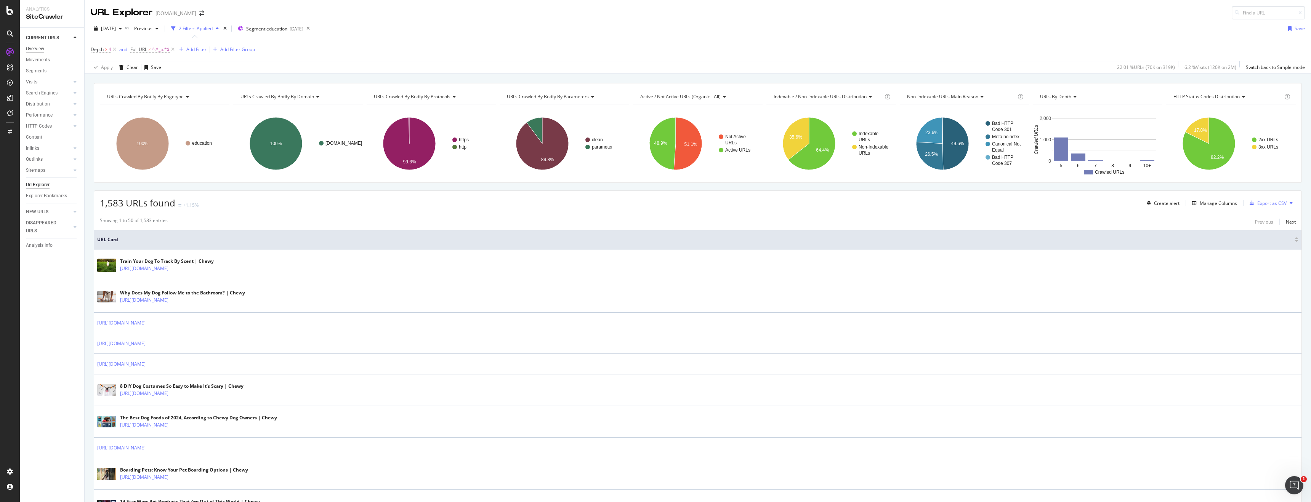
click at [37, 46] on div "Overview" at bounding box center [35, 49] width 18 height 8
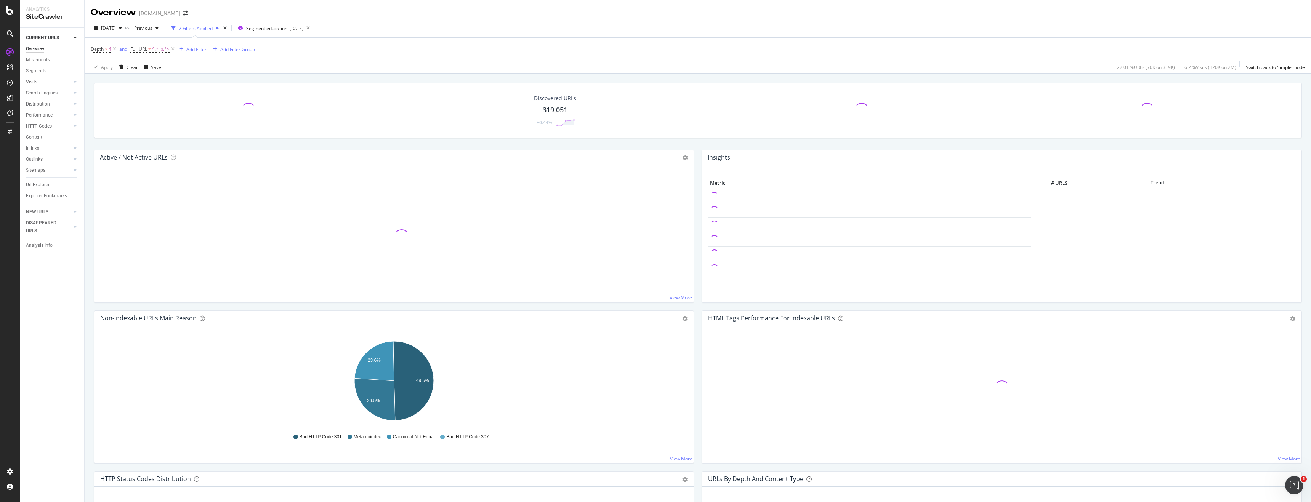
click at [254, 107] on span at bounding box center [248, 110] width 21 height 21
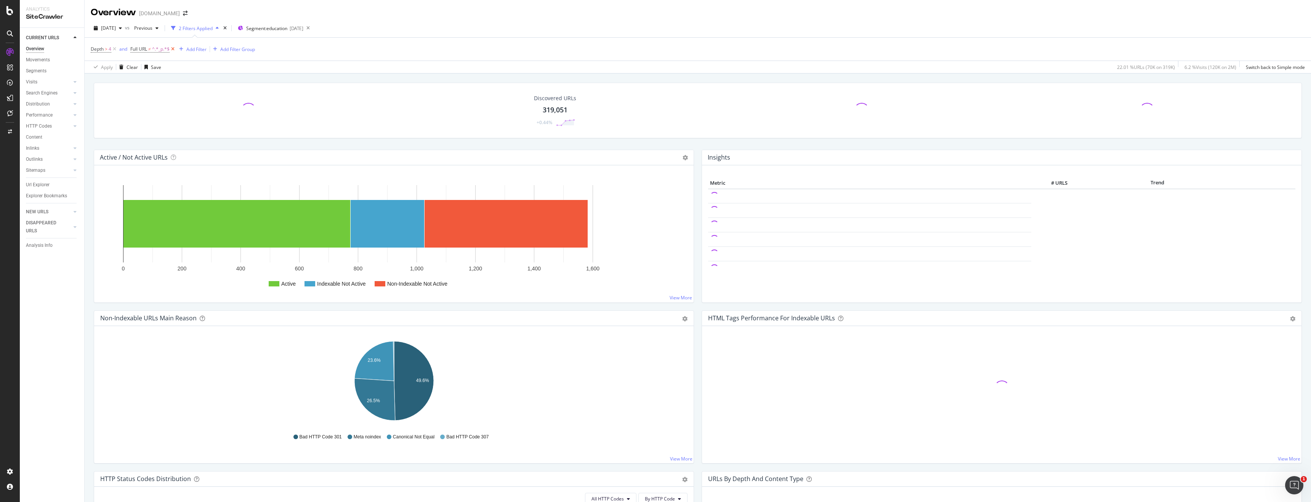
click at [172, 51] on icon at bounding box center [173, 49] width 6 height 8
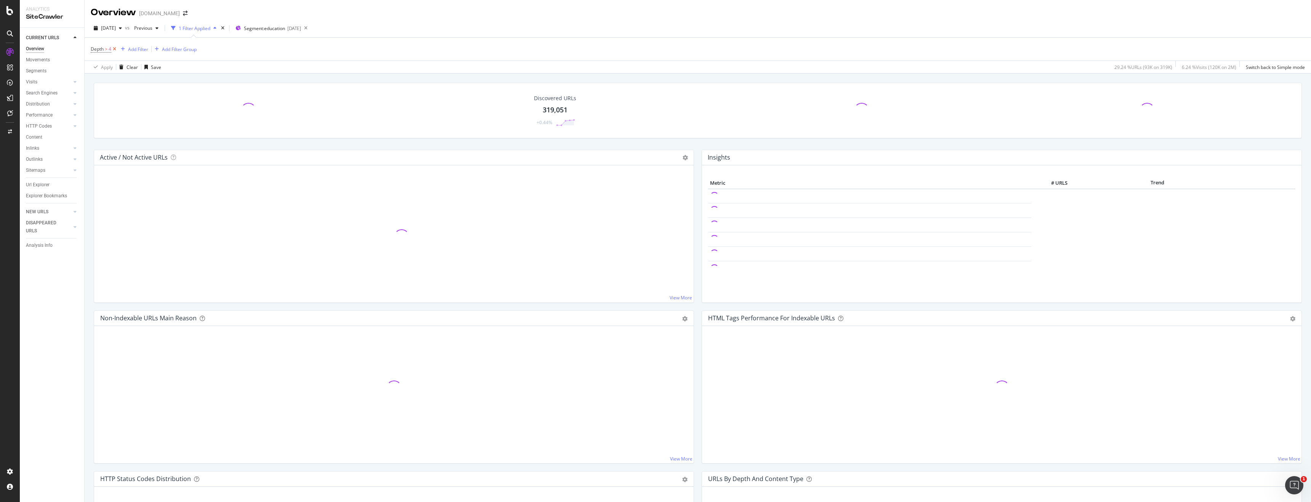
click at [114, 48] on icon at bounding box center [114, 49] width 6 height 8
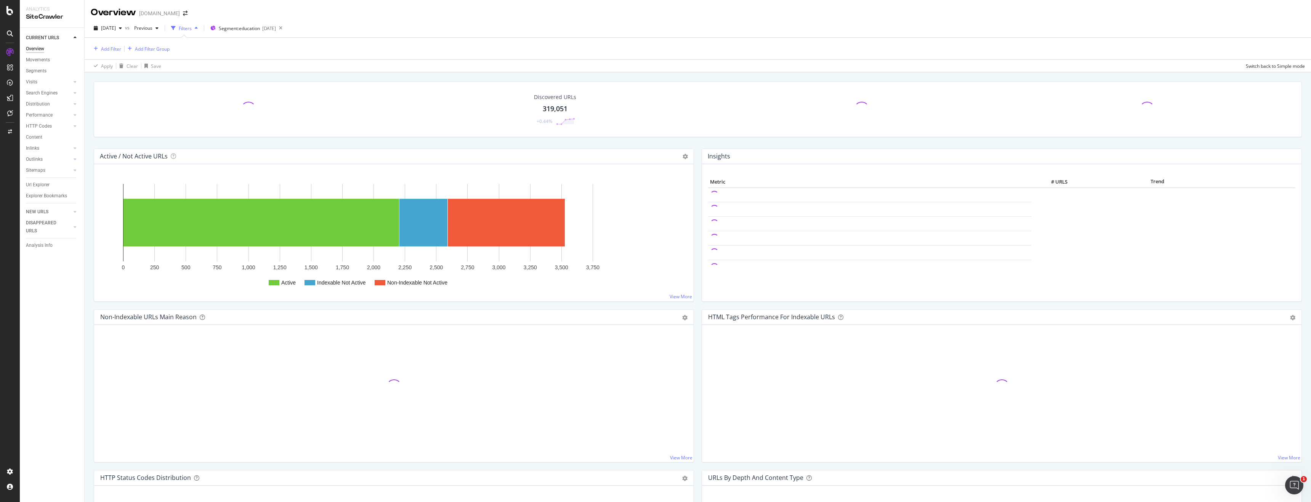
click at [240, 106] on div at bounding box center [248, 109] width 285 height 15
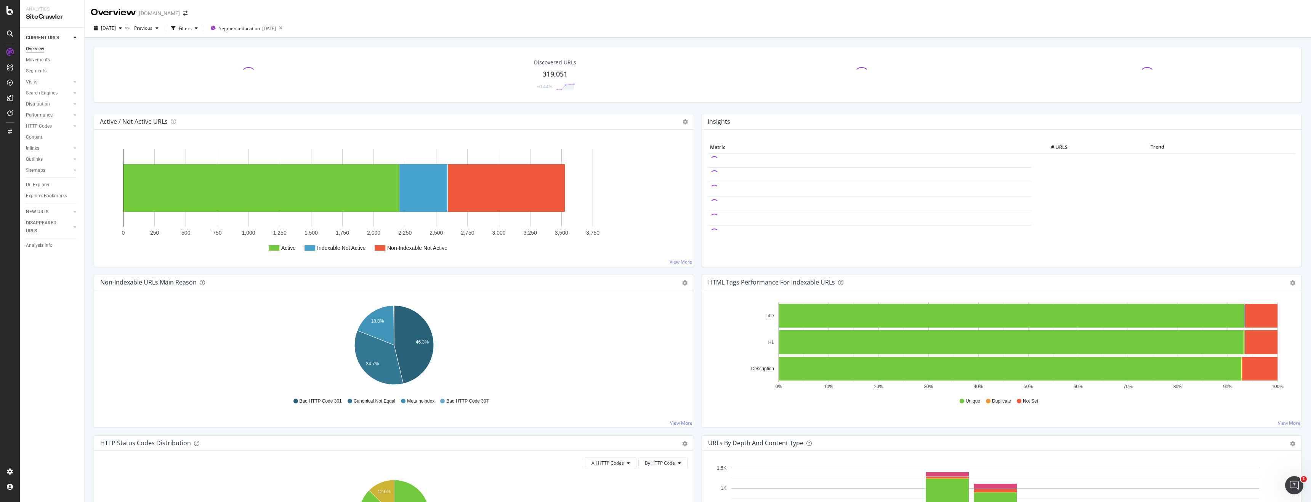
click at [249, 68] on span at bounding box center [248, 74] width 15 height 15
click at [249, 68] on div "Crawled URLs 3,528 +0.39%" at bounding box center [253, 75] width 55 height 40
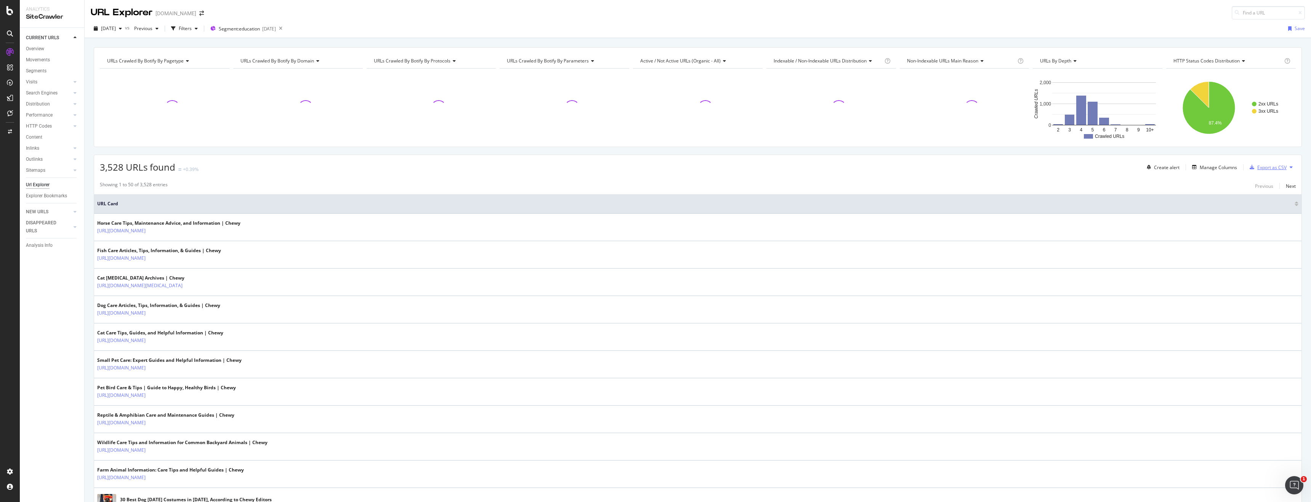
click at [1277, 170] on div "Export as CSV" at bounding box center [1271, 167] width 29 height 6
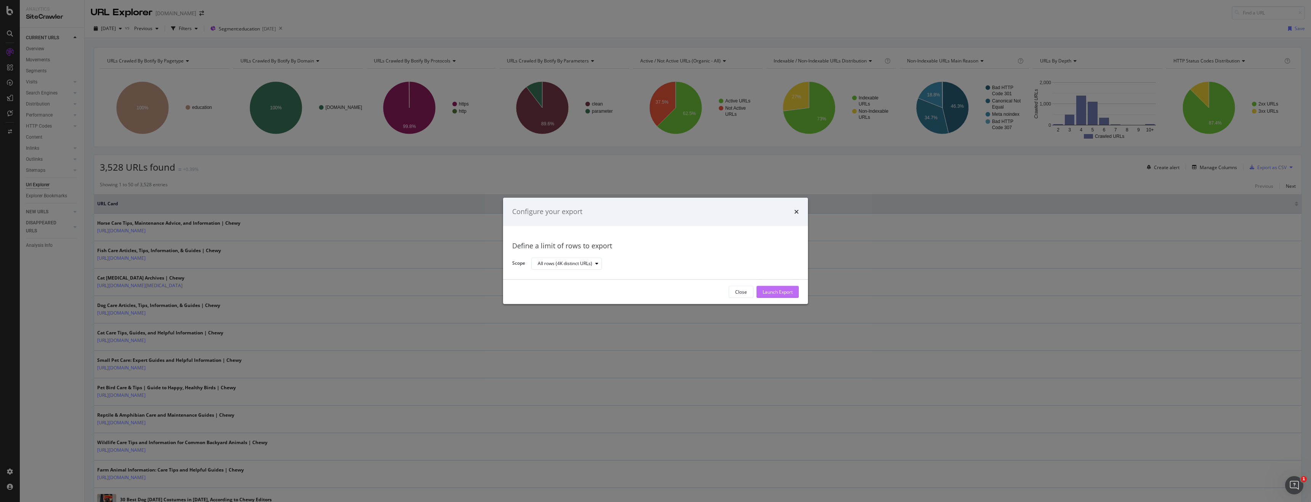
click at [771, 289] on div "Launch Export" at bounding box center [777, 292] width 30 height 6
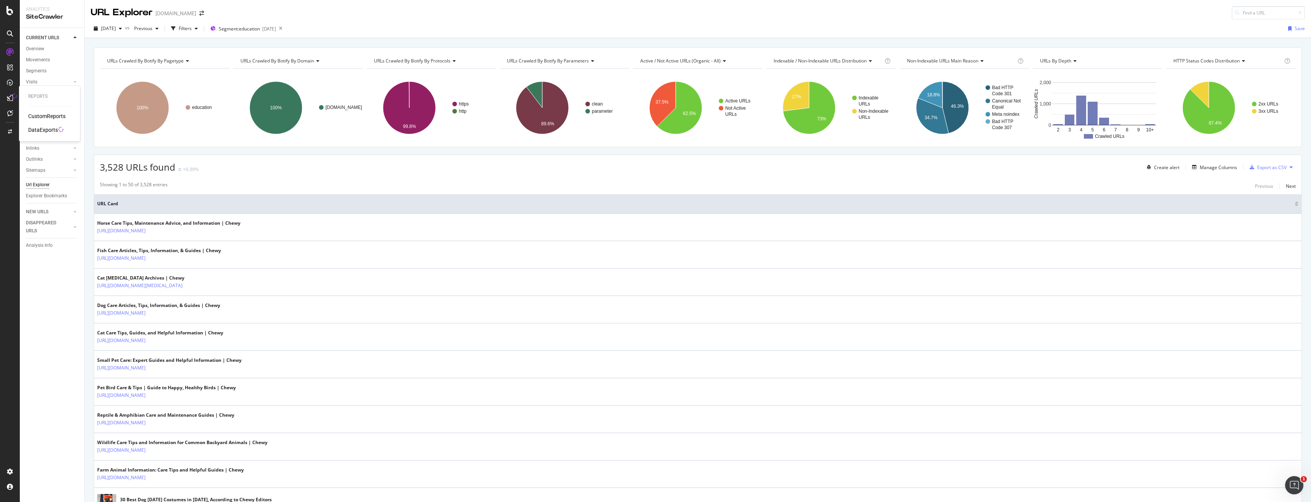
click at [45, 129] on div "DataExports" at bounding box center [43, 130] width 30 height 8
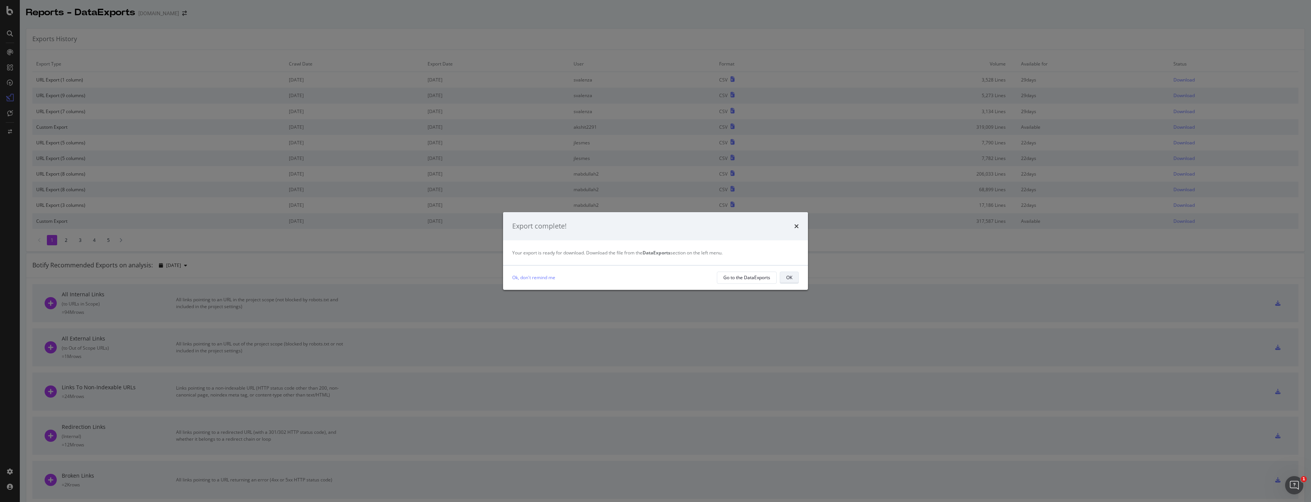
click at [794, 275] on button "OK" at bounding box center [789, 278] width 19 height 12
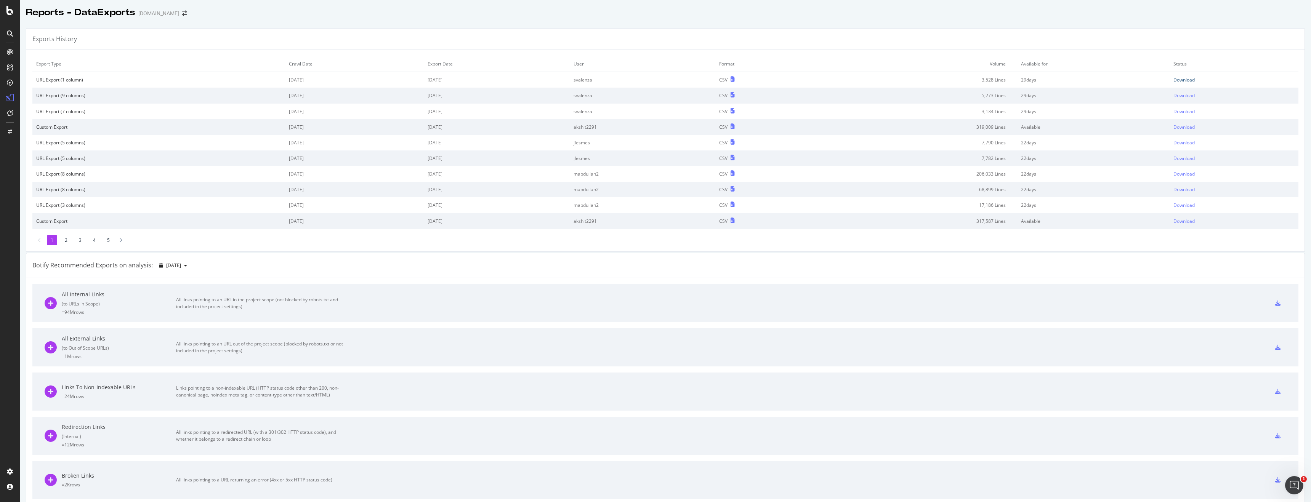
click at [1188, 78] on div "Download" at bounding box center [1183, 80] width 21 height 6
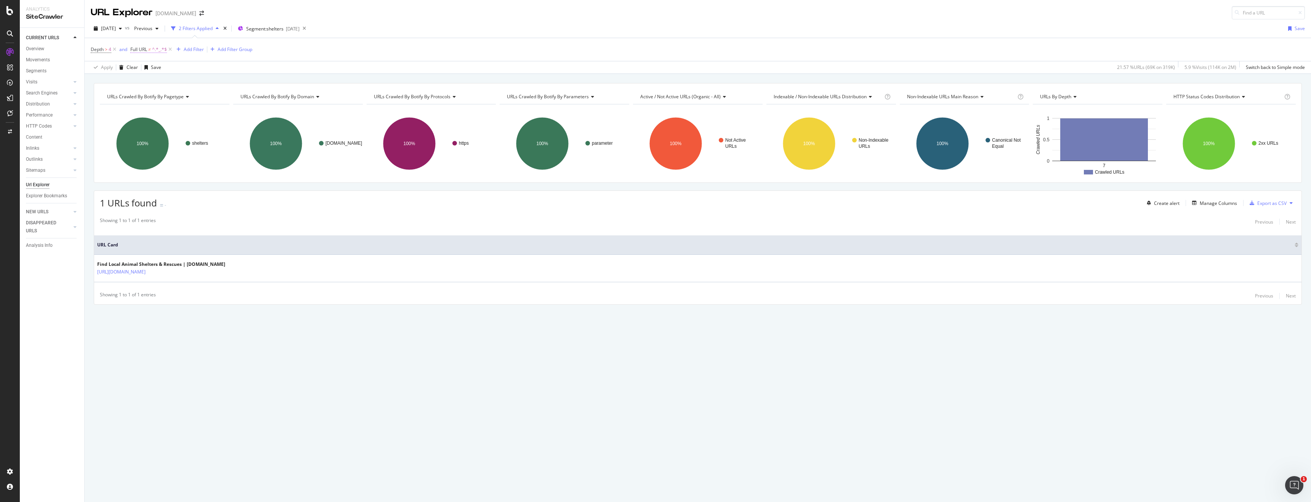
click at [145, 50] on span "Full URL" at bounding box center [138, 49] width 17 height 6
click at [164, 82] on input "_" at bounding box center [174, 81] width 72 height 12
type input "_p"
click at [211, 100] on div "Apply" at bounding box center [215, 97] width 12 height 6
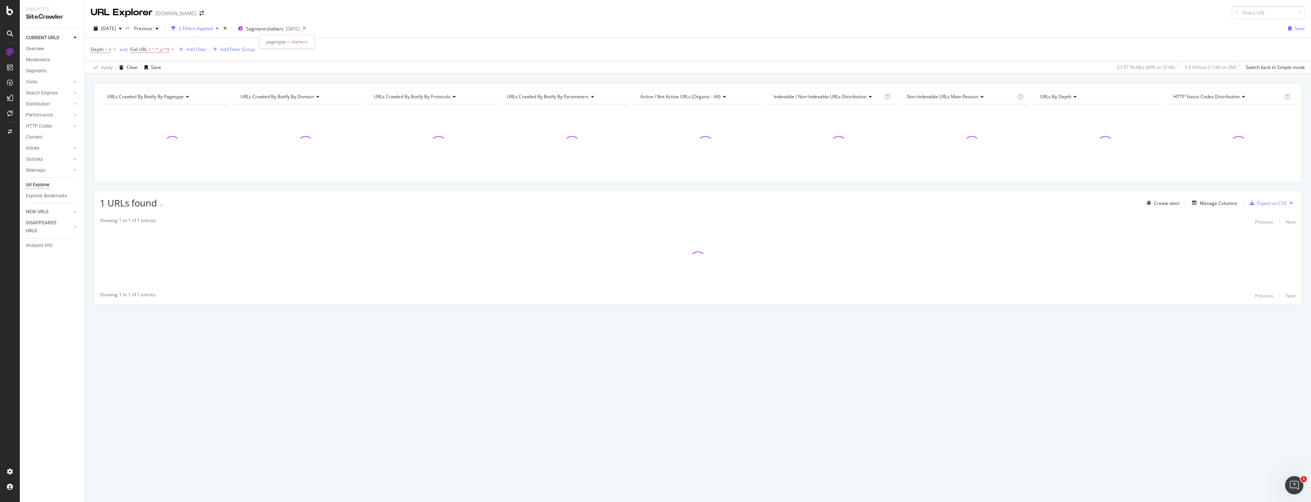
click at [286, 34] on div at bounding box center [286, 35] width 3 height 3
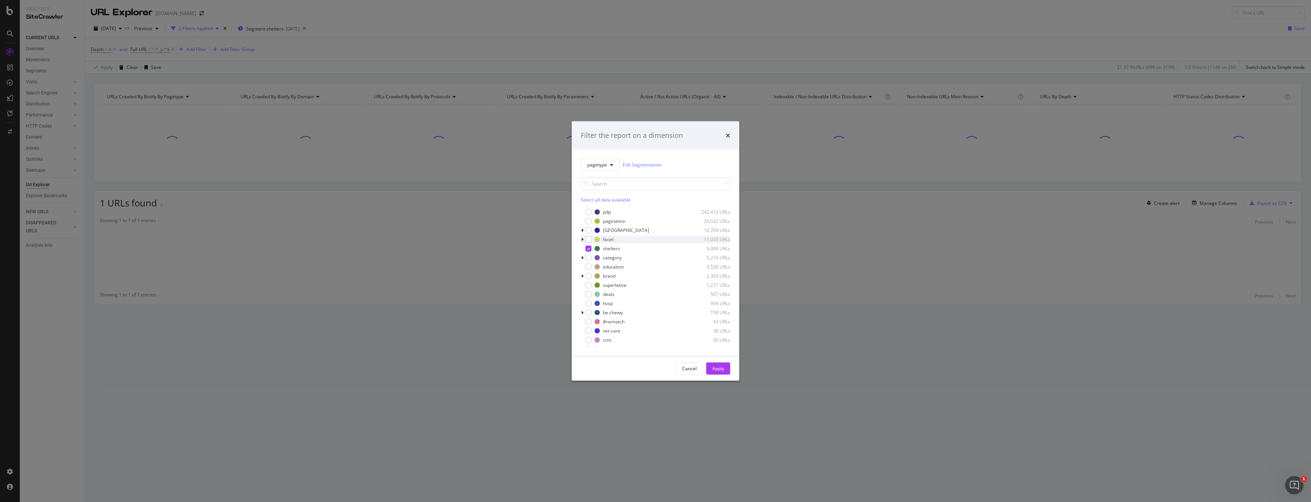
click at [591, 239] on div "facet 11,035 URLs" at bounding box center [655, 239] width 149 height 8
click at [586, 239] on div "modal" at bounding box center [588, 239] width 6 height 6
click at [589, 269] on div "modal" at bounding box center [588, 267] width 6 height 6
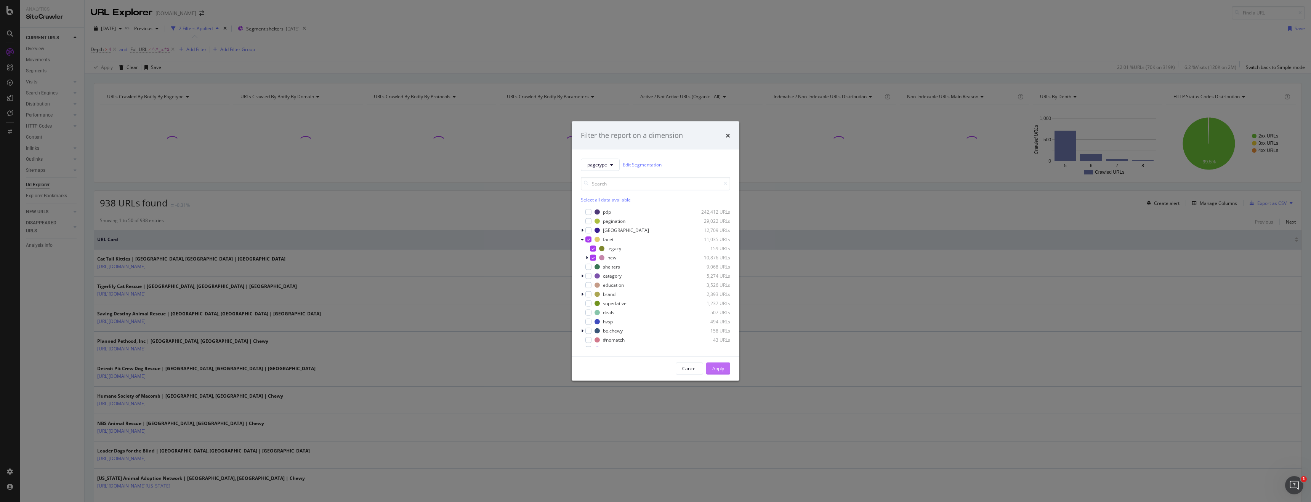
click at [721, 365] on div "Apply" at bounding box center [718, 368] width 12 height 11
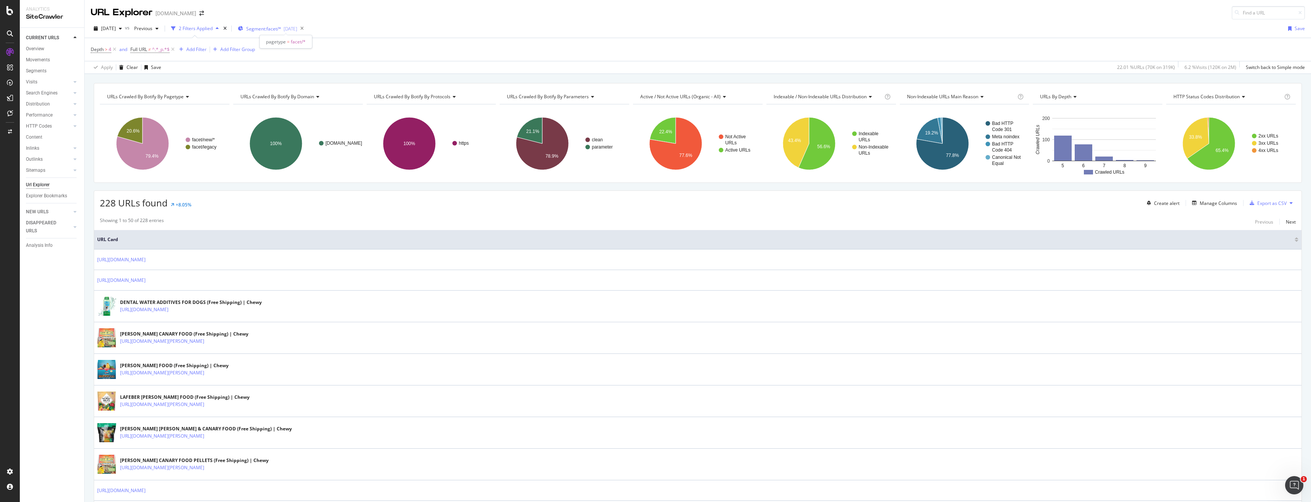
click at [288, 24] on div "Segment: facet/* [DATE]" at bounding box center [267, 28] width 59 height 11
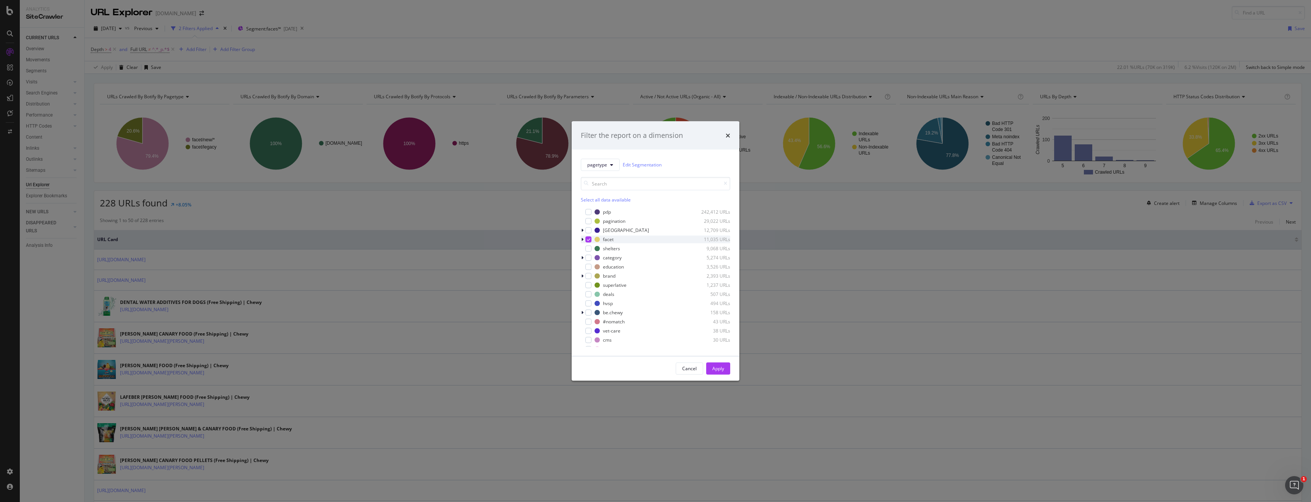
click at [589, 239] on icon "modal" at bounding box center [588, 239] width 3 height 4
click at [588, 279] on div "modal" at bounding box center [588, 276] width 6 height 6
click at [714, 373] on div "Apply" at bounding box center [718, 368] width 12 height 11
